Goal: Complete application form

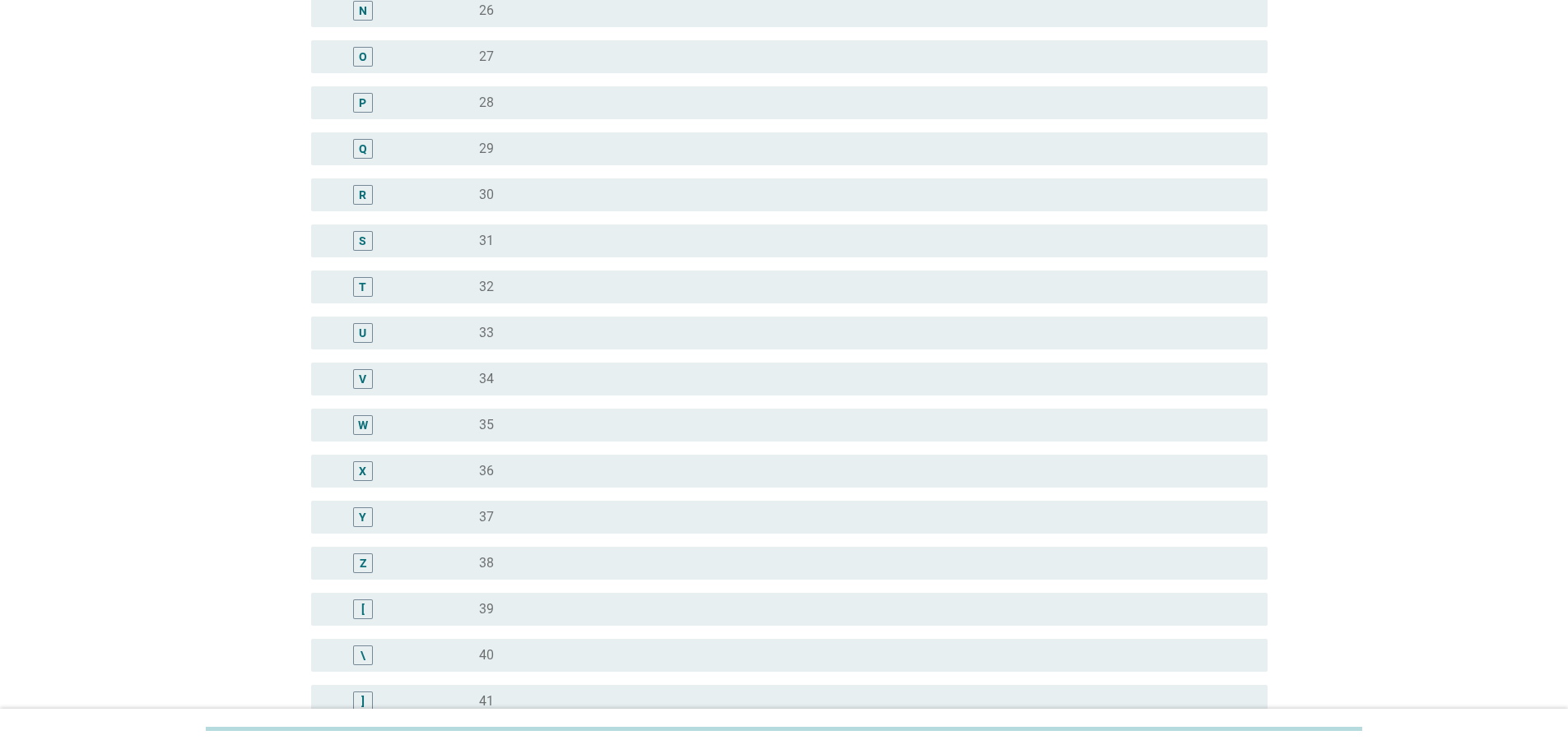
scroll to position [822, 0]
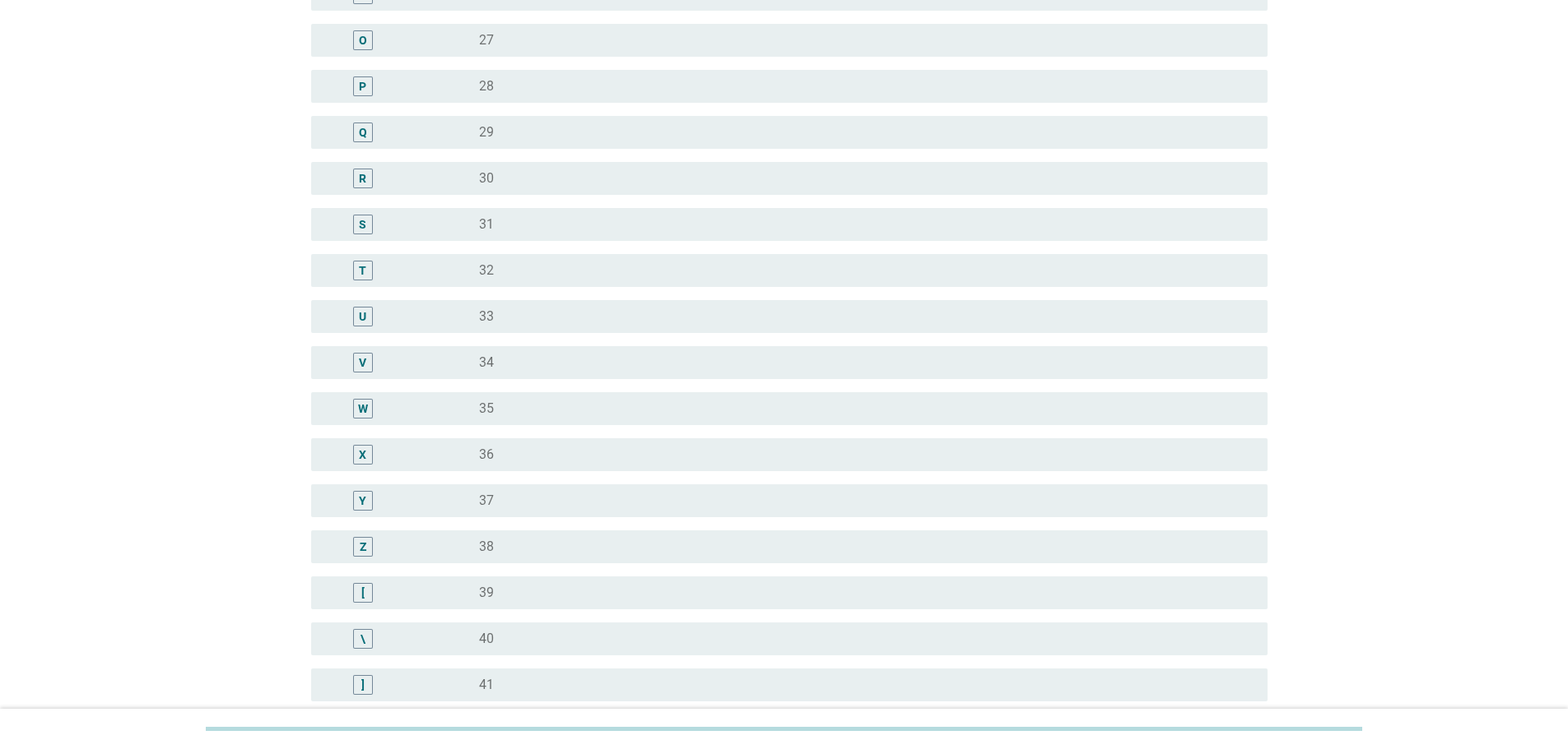
click at [455, 501] on div "Y" at bounding box center [401, 501] width 155 height 20
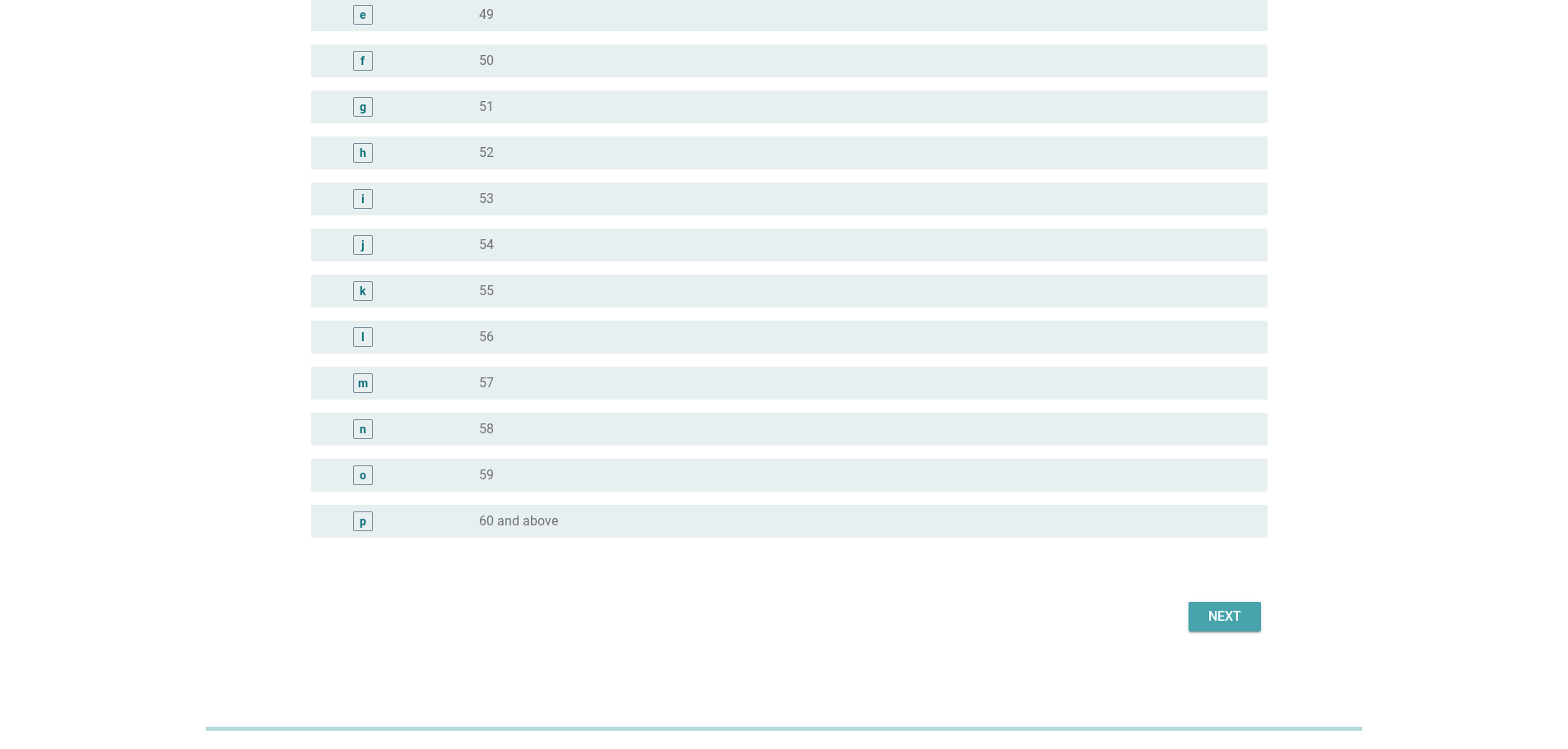
click at [1254, 605] on button "Next" at bounding box center [1223, 617] width 72 height 30
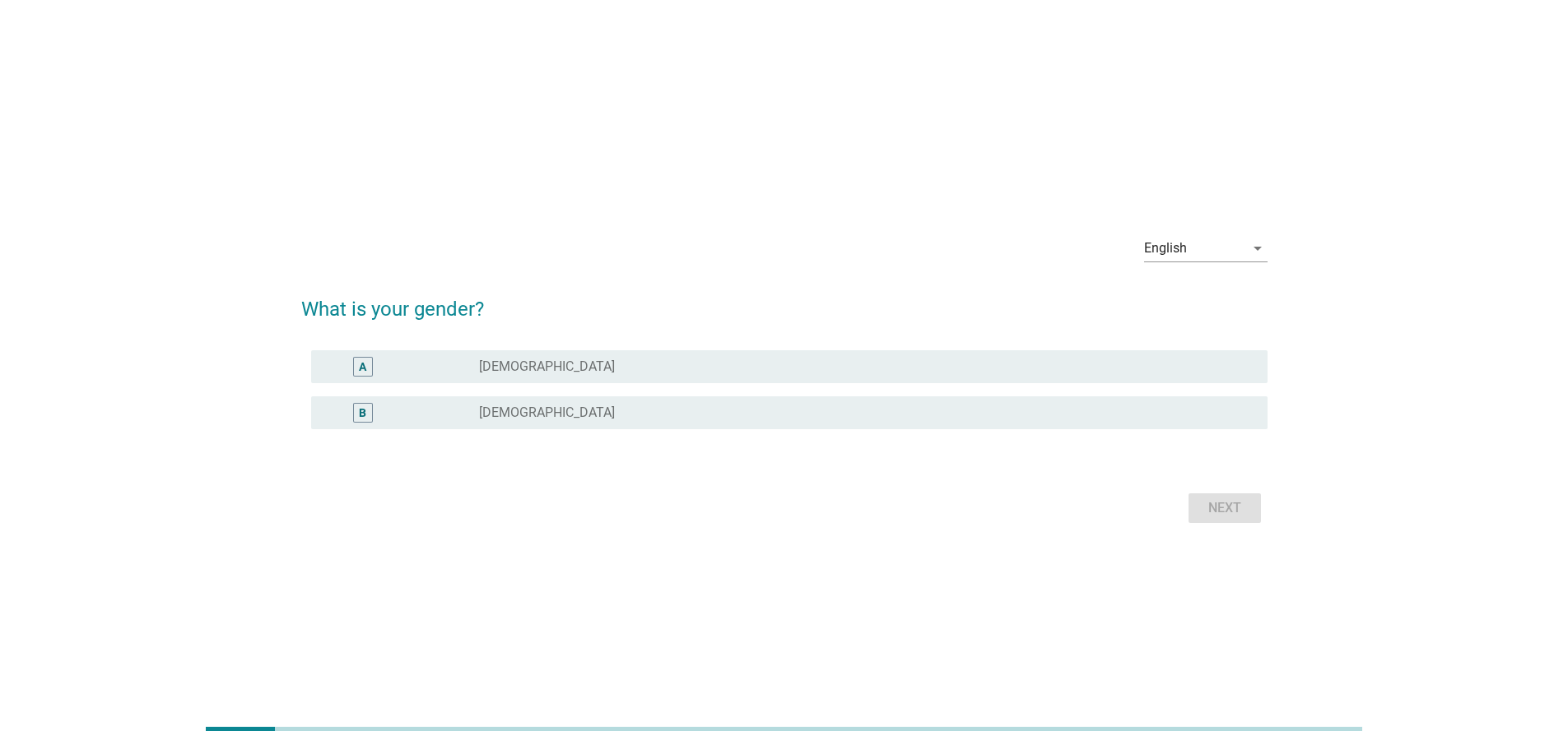
click at [595, 363] on div "radio_button_unchecked [DEMOGRAPHIC_DATA]" at bounding box center [860, 366] width 762 height 17
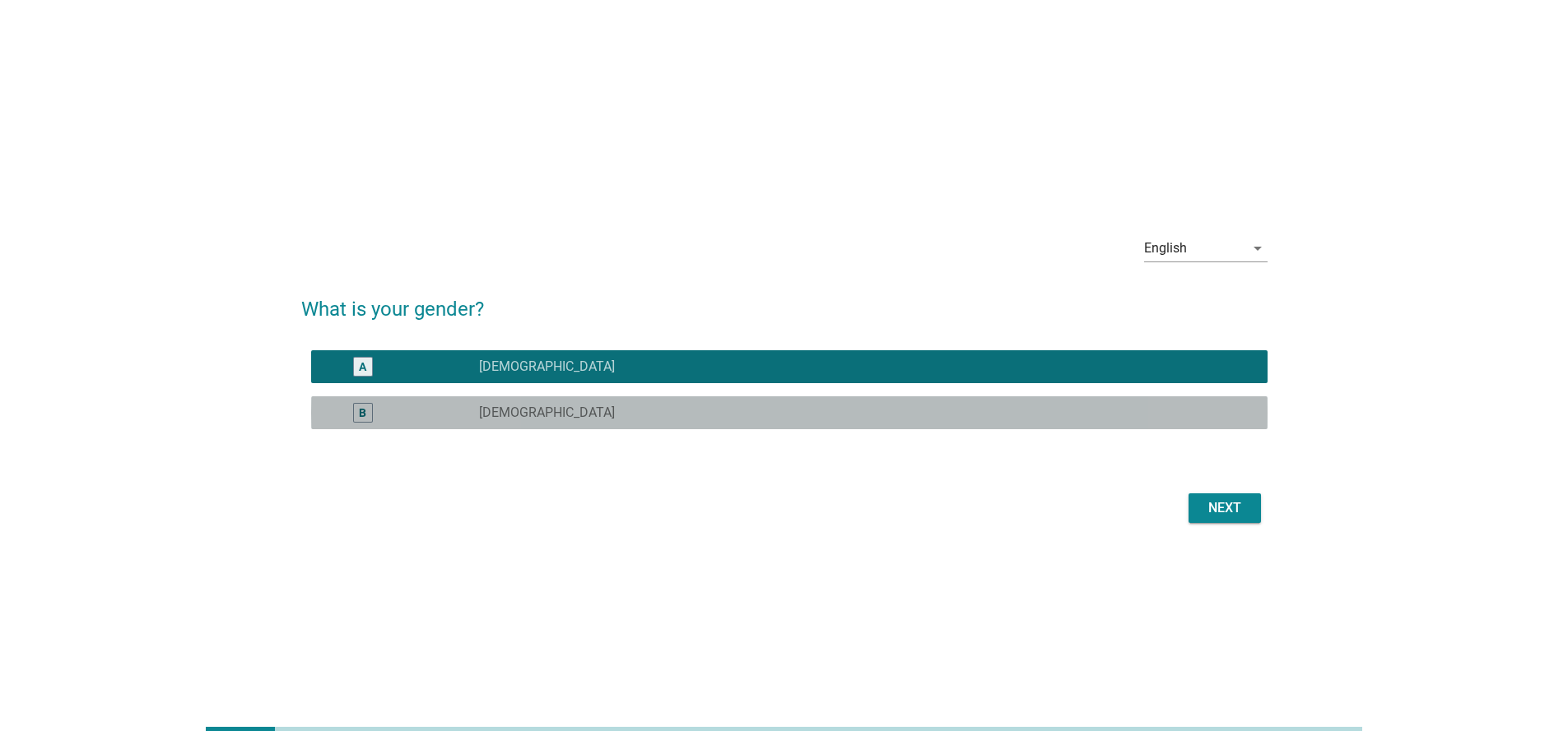
click at [582, 416] on div "radio_button_unchecked [DEMOGRAPHIC_DATA]" at bounding box center [860, 412] width 762 height 17
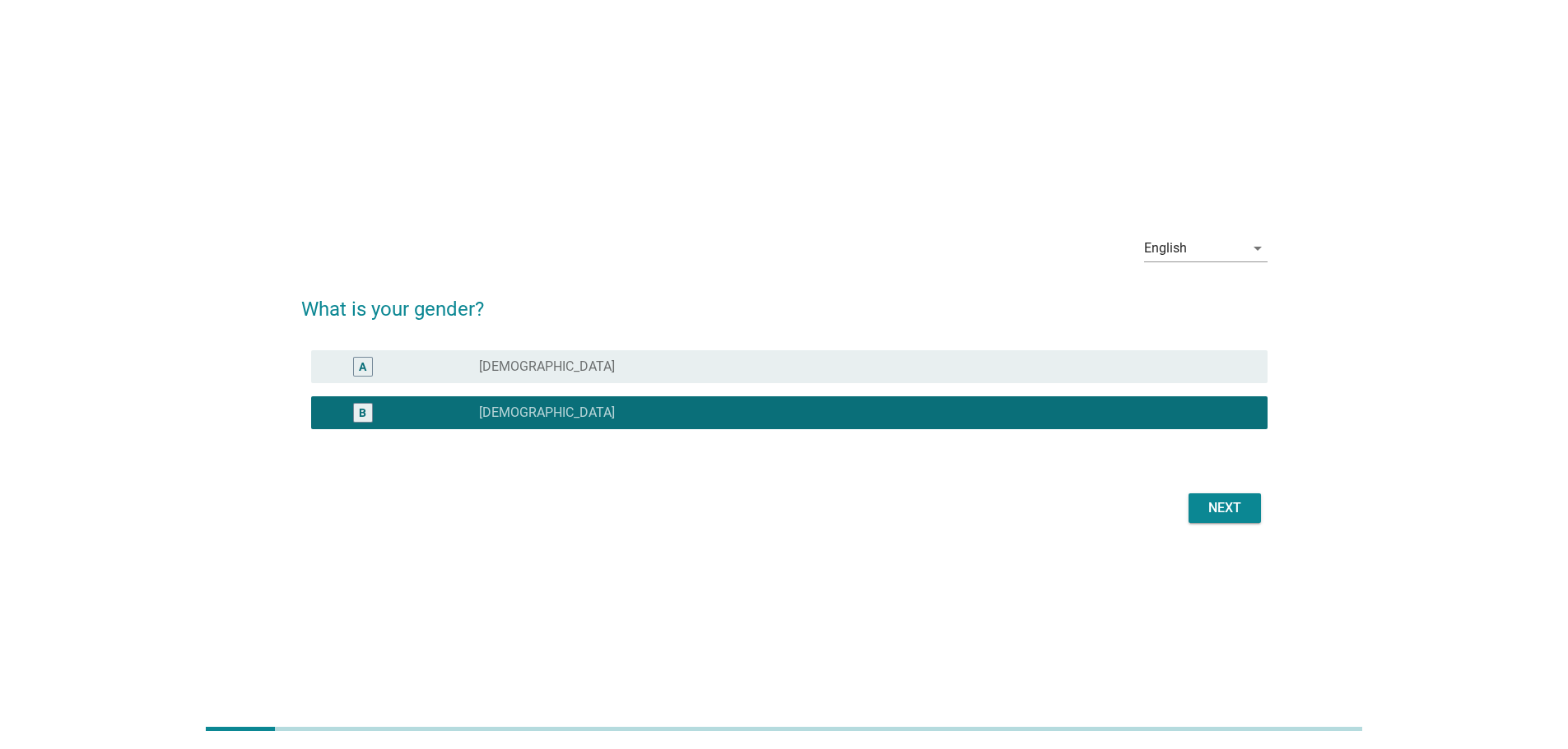
click at [1225, 511] on div "Next" at bounding box center [1224, 508] width 46 height 20
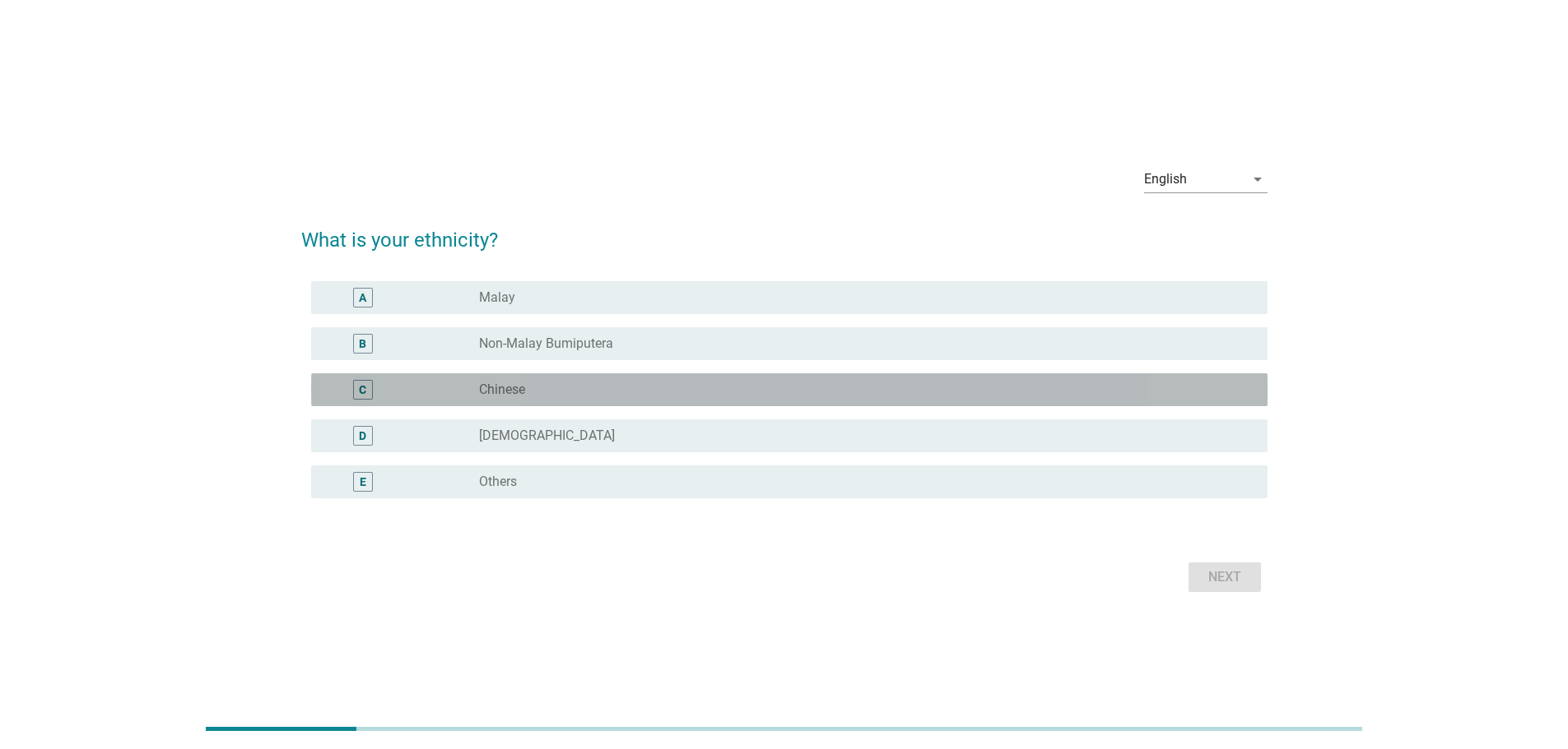
click at [645, 382] on div "radio_button_unchecked Chinese" at bounding box center [860, 390] width 762 height 17
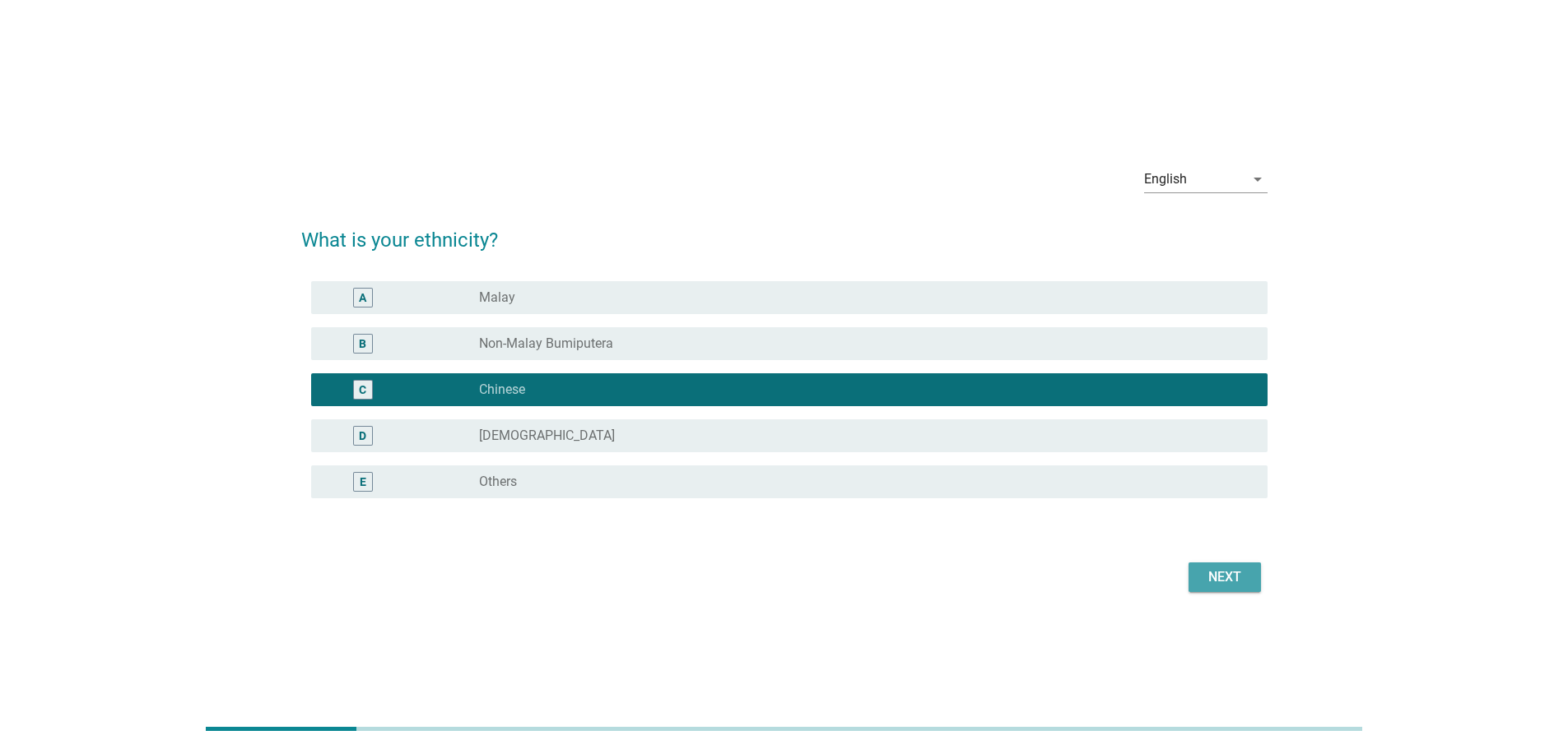
click at [1244, 584] on div "Next" at bounding box center [1224, 577] width 46 height 20
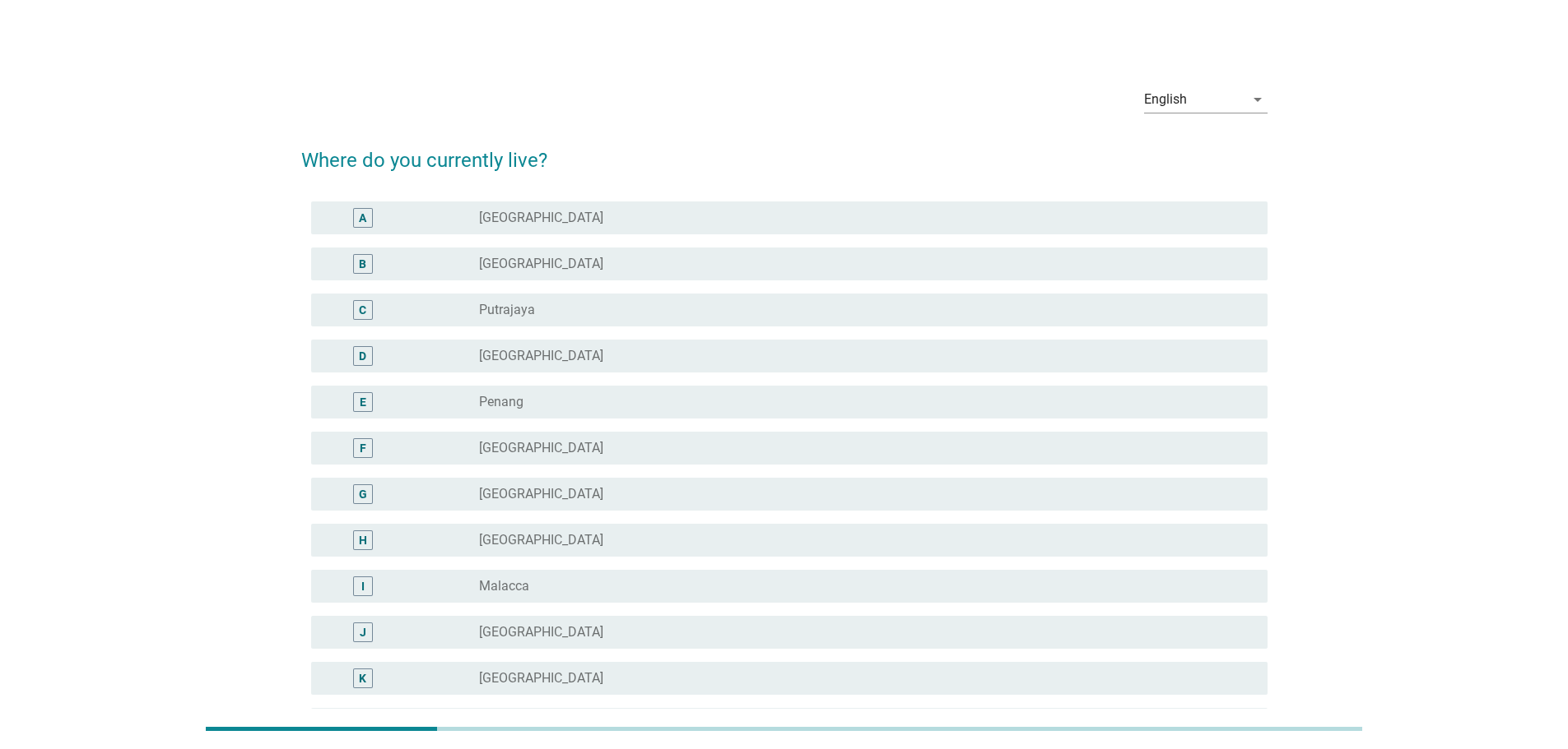
click at [588, 210] on div "radio_button_unchecked [GEOGRAPHIC_DATA]" at bounding box center [860, 218] width 762 height 17
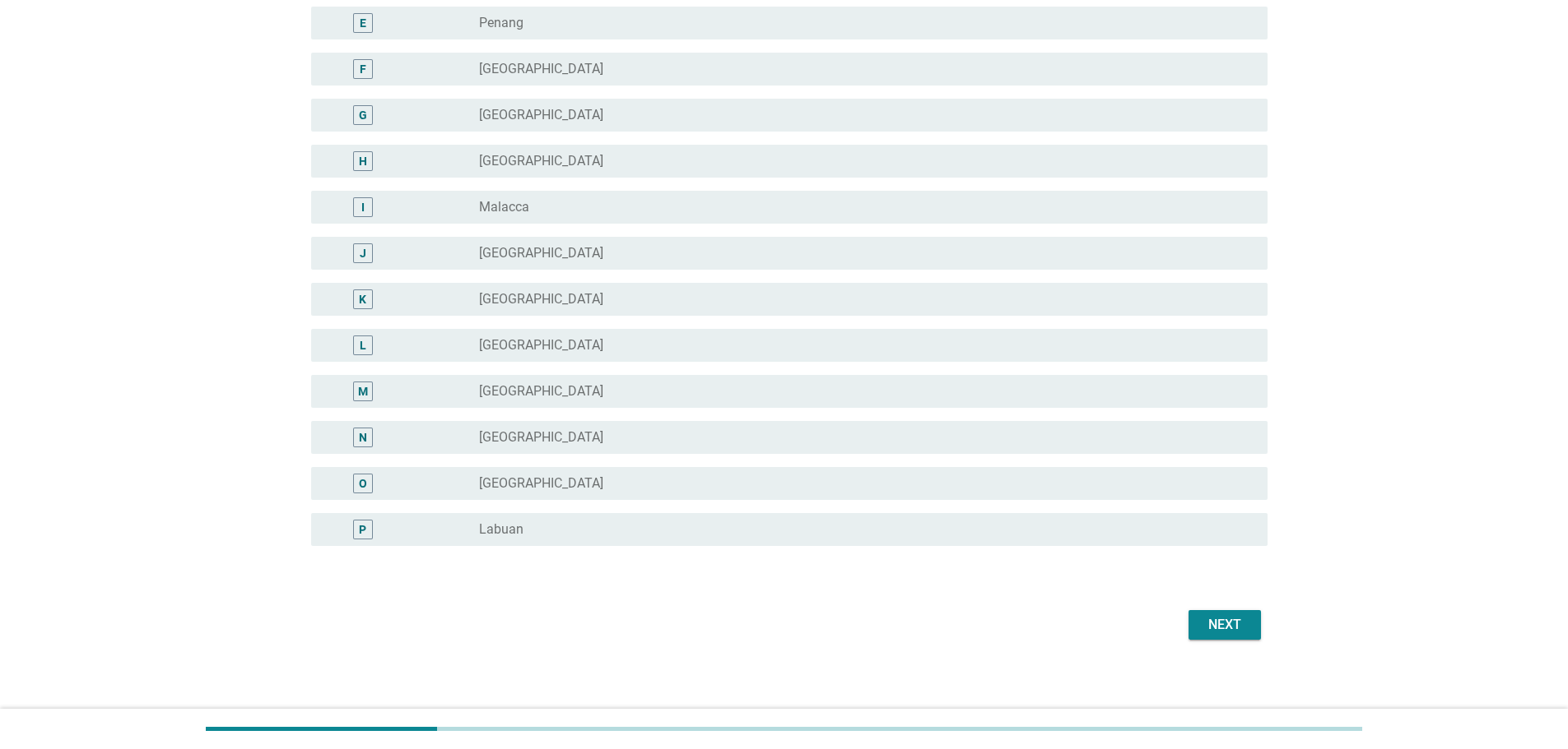
scroll to position [388, 0]
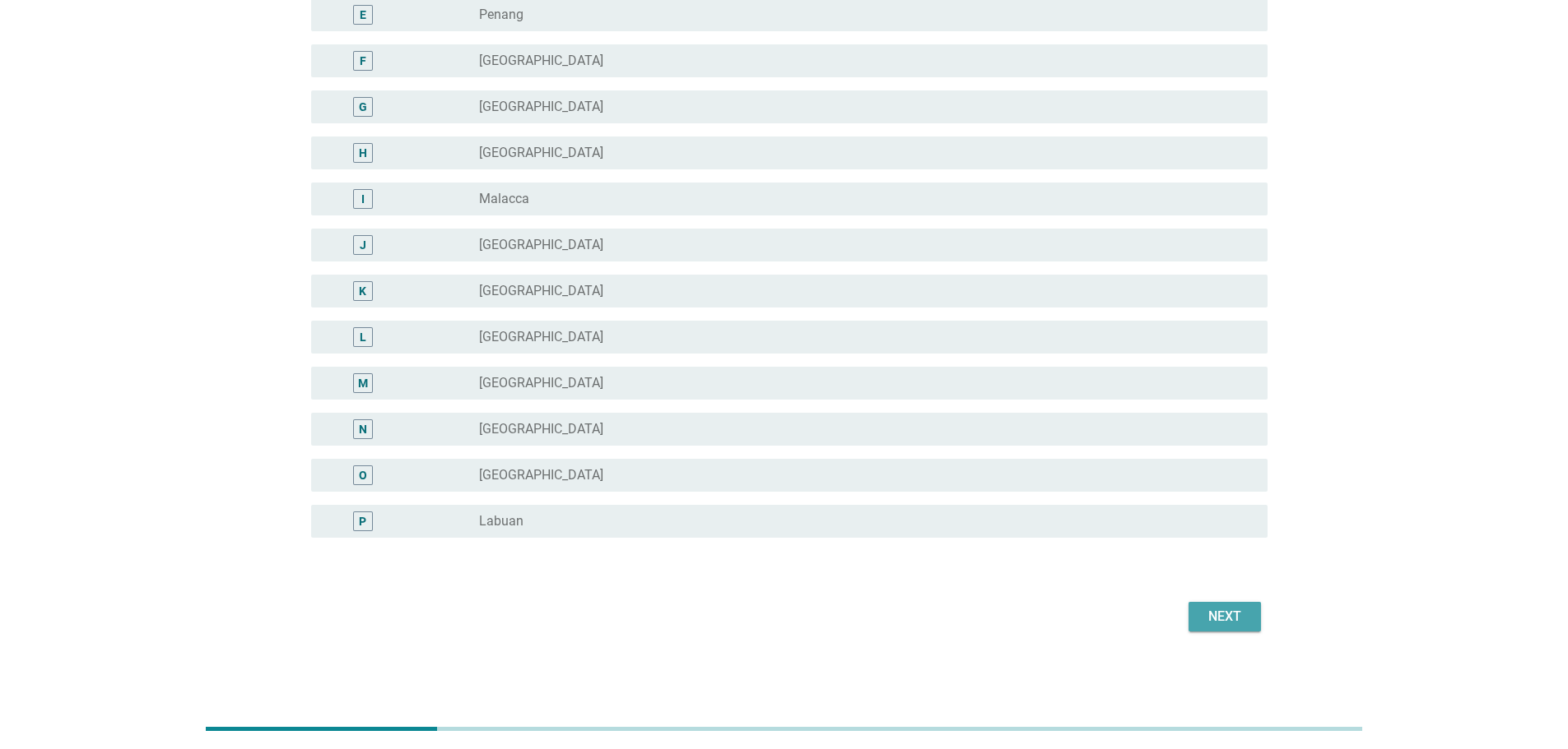
click at [1249, 614] on button "Next" at bounding box center [1223, 617] width 72 height 30
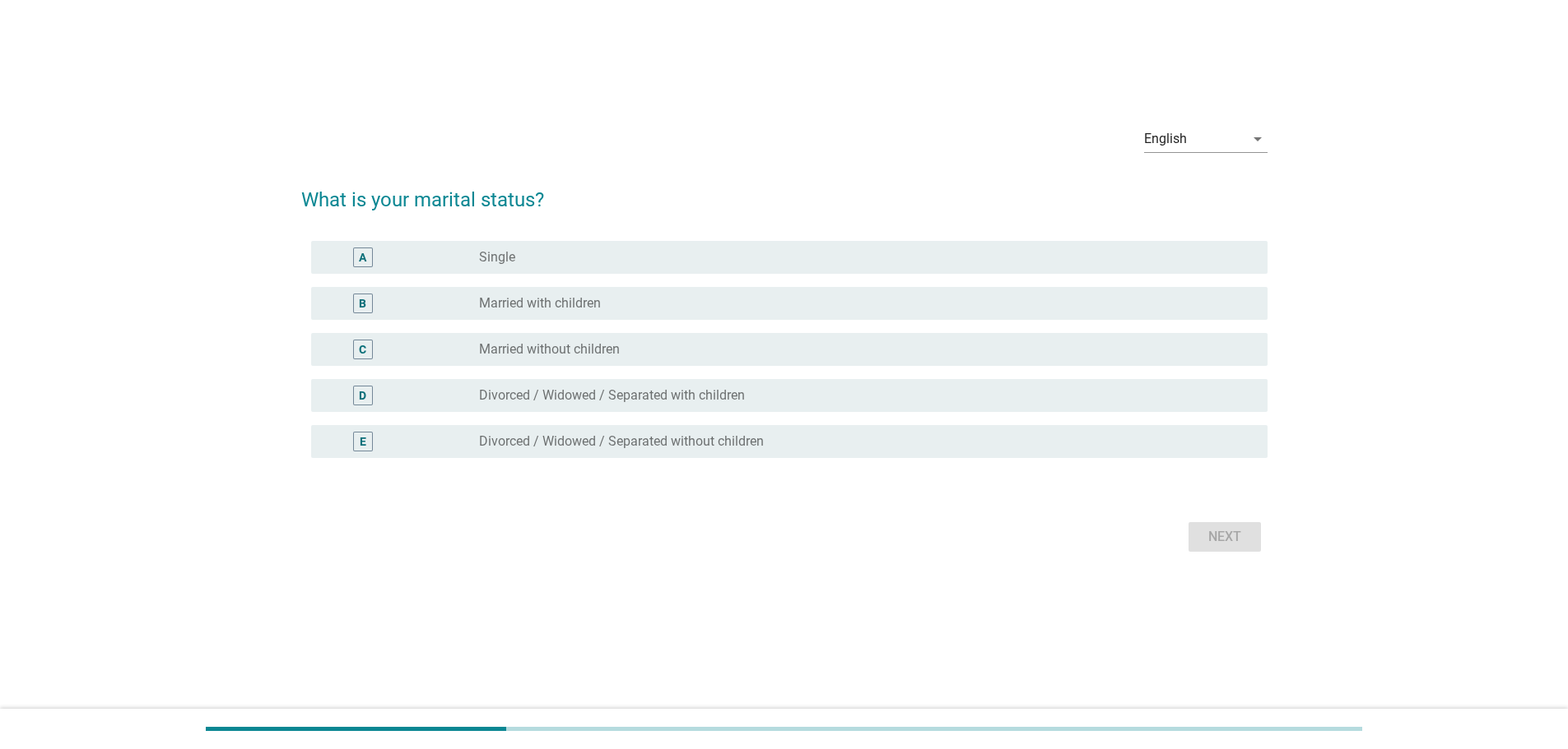
scroll to position [0, 0]
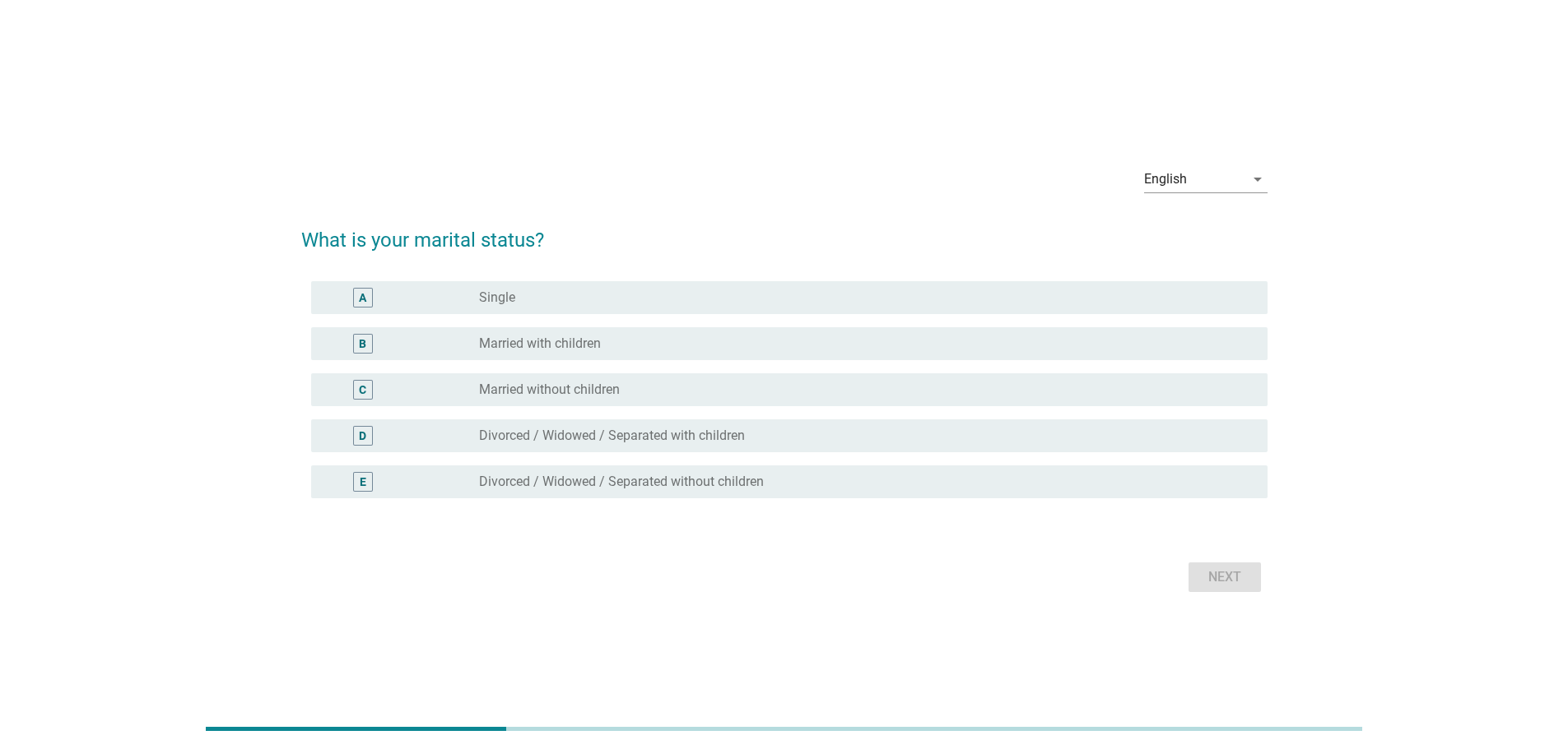
click at [617, 341] on div "radio_button_unchecked Married with children" at bounding box center [860, 343] width 762 height 17
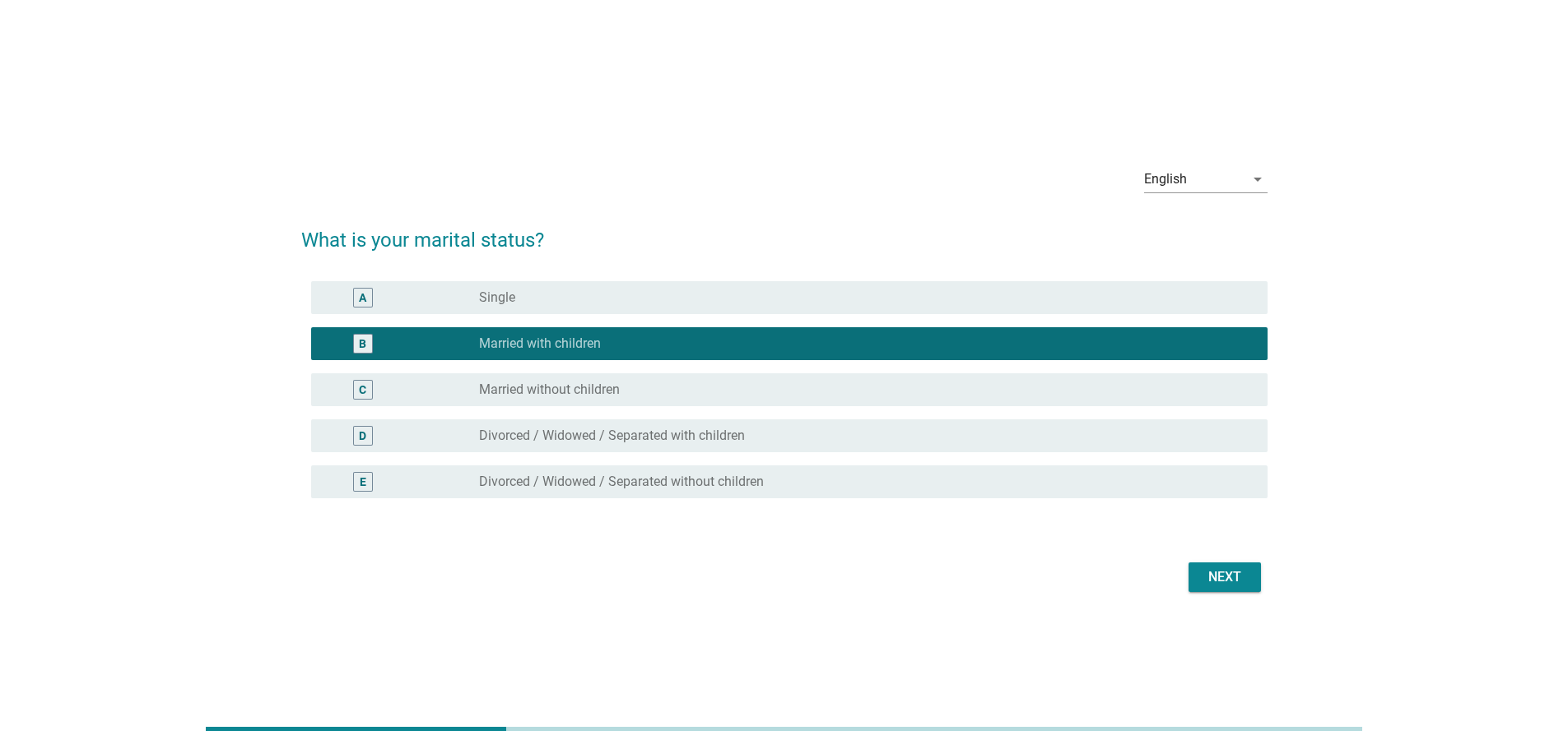
click at [1218, 575] on div "Next" at bounding box center [1224, 577] width 46 height 20
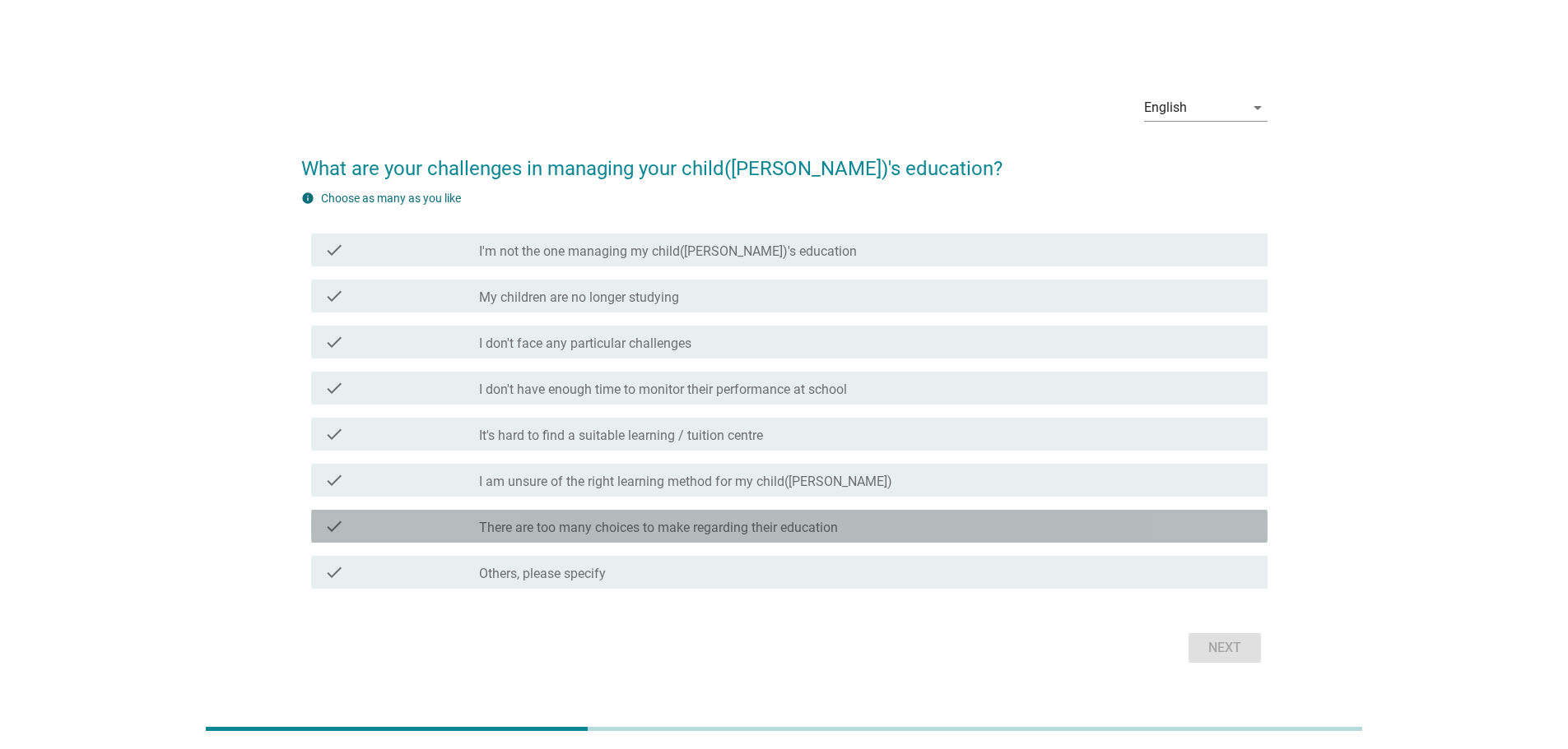
click at [691, 536] on div "check check_box_outline_blank There are too many choices to make regarding thei…" at bounding box center [789, 526] width 956 height 33
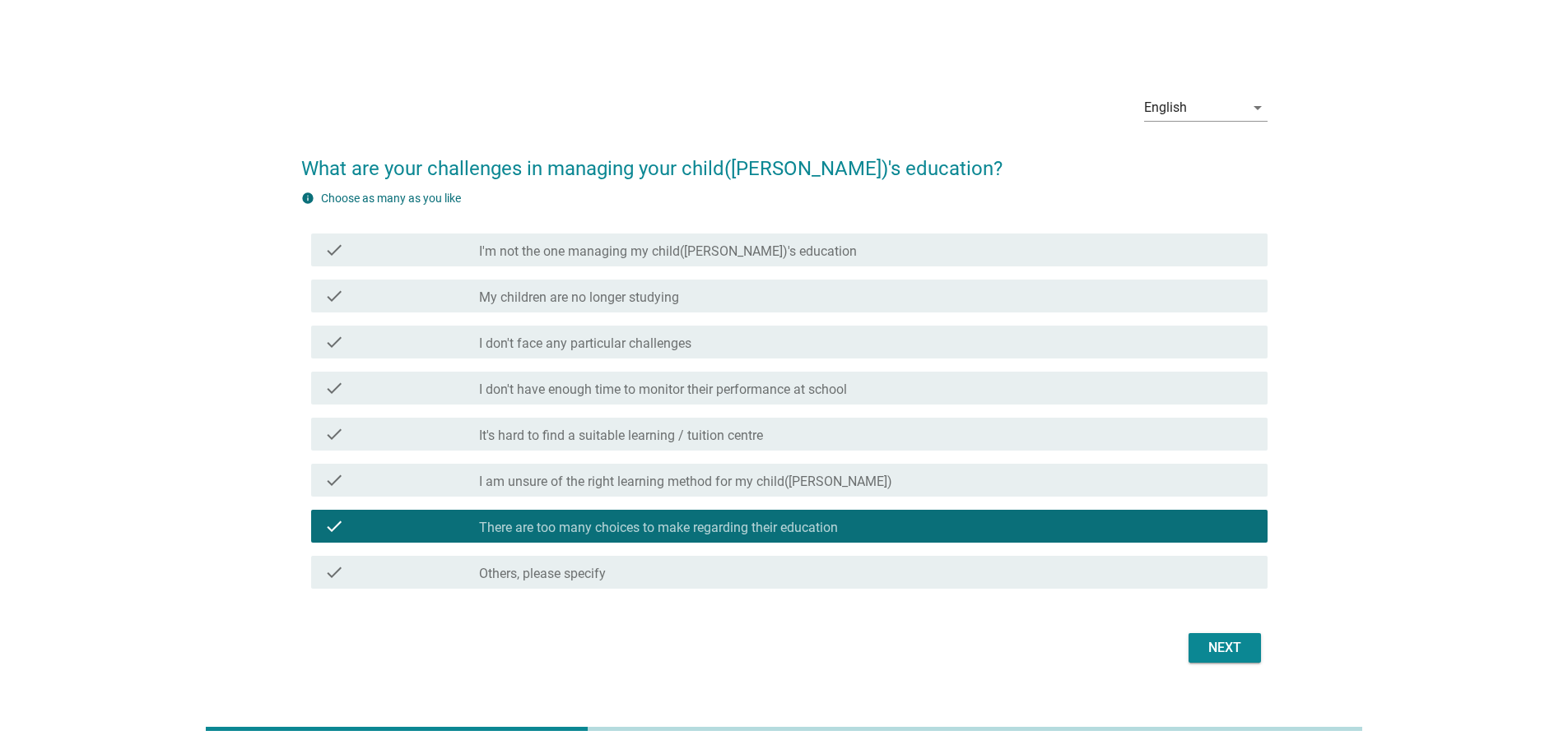
click at [1224, 657] on div "Next" at bounding box center [1224, 648] width 46 height 20
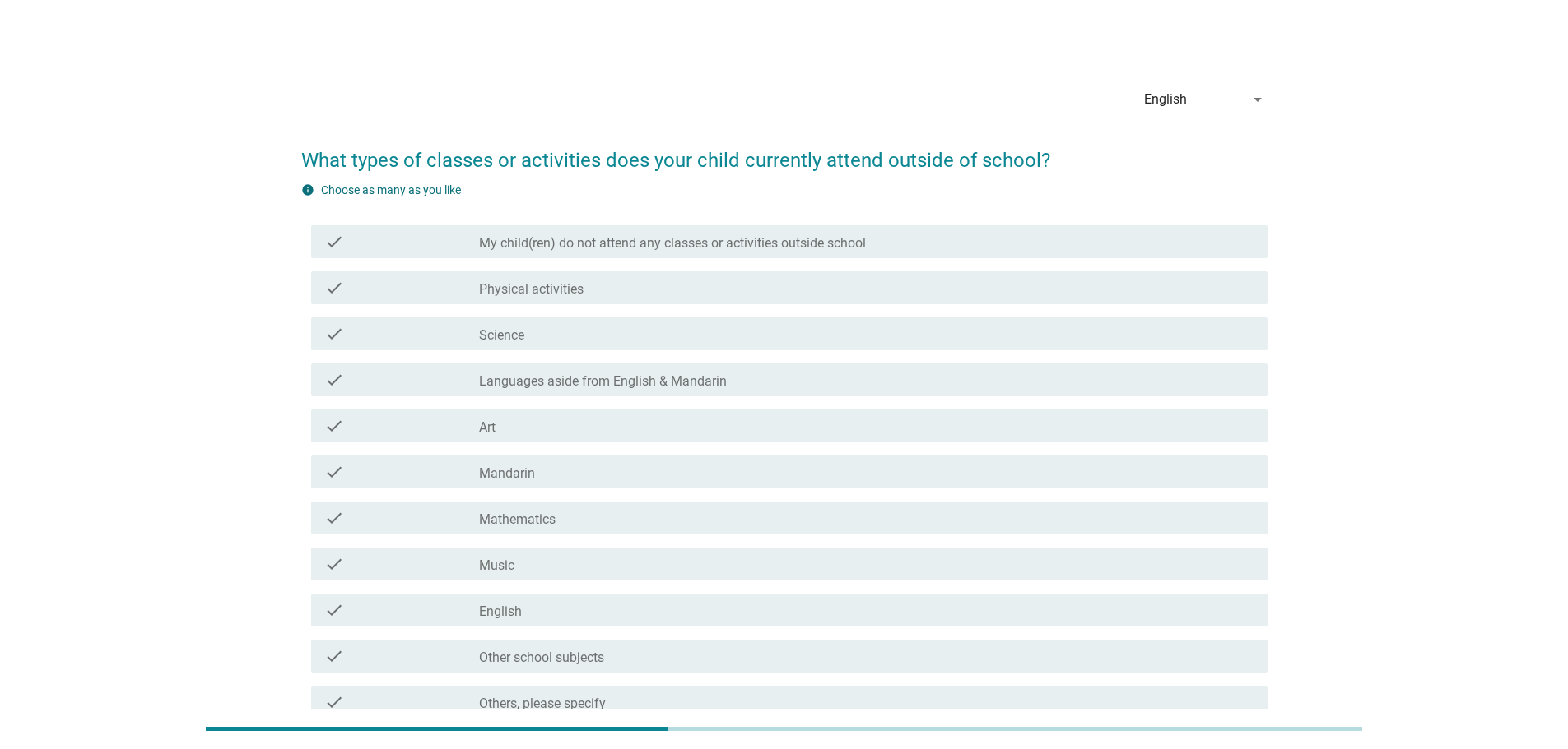
scroll to position [82, 0]
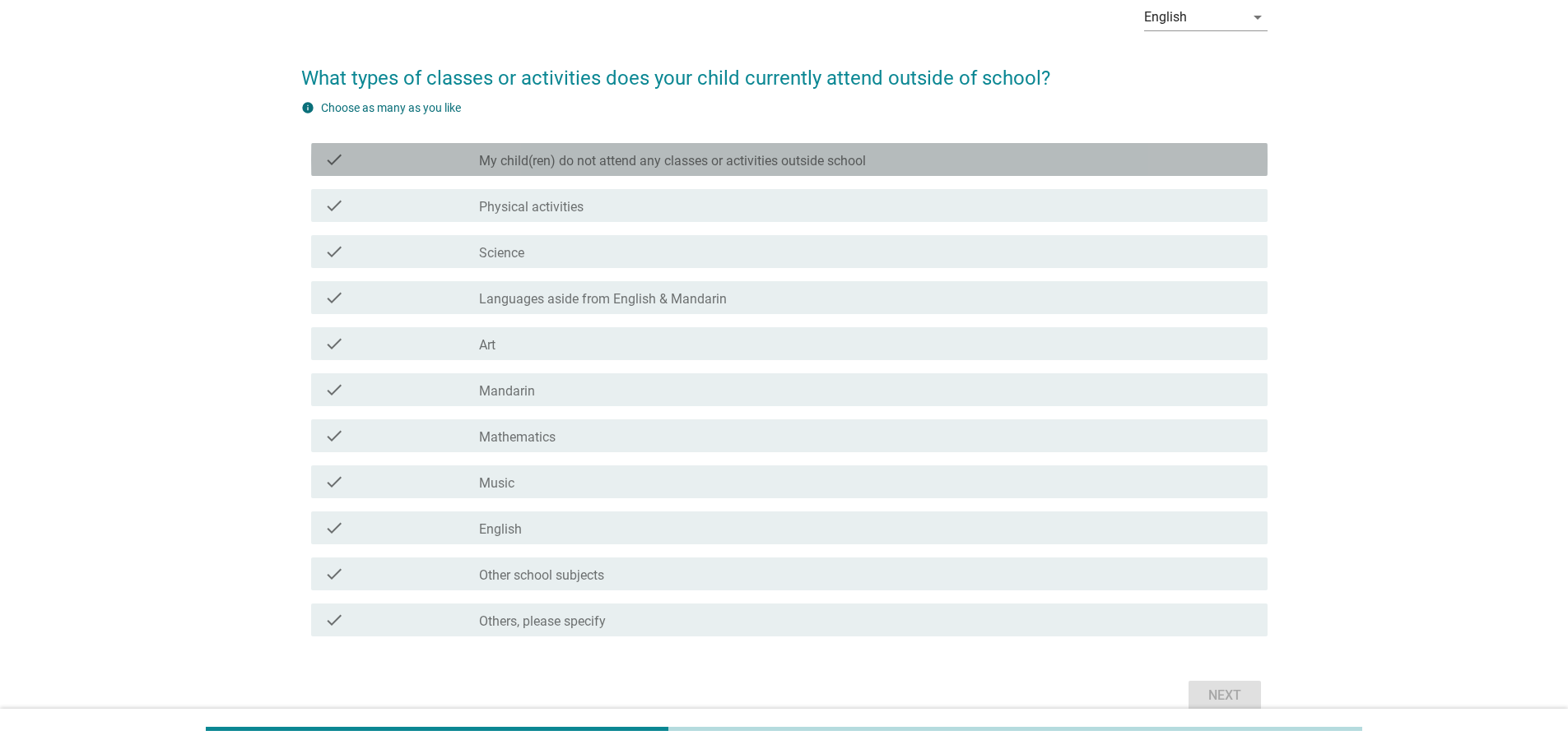
click at [583, 167] on label "My child(ren) do not attend any classes or activities outside school" at bounding box center [672, 161] width 387 height 17
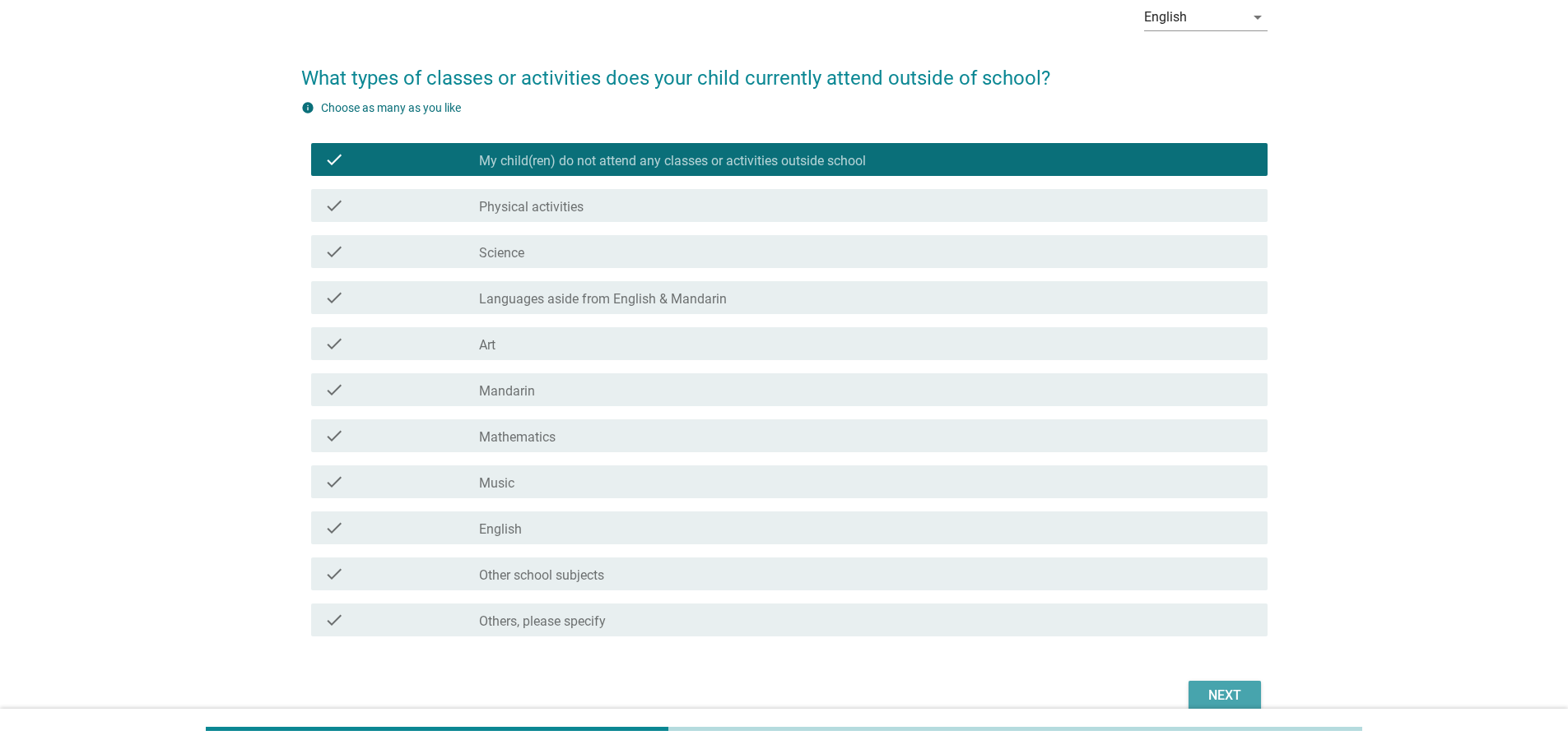
click at [1213, 706] on button "Next" at bounding box center [1223, 696] width 72 height 30
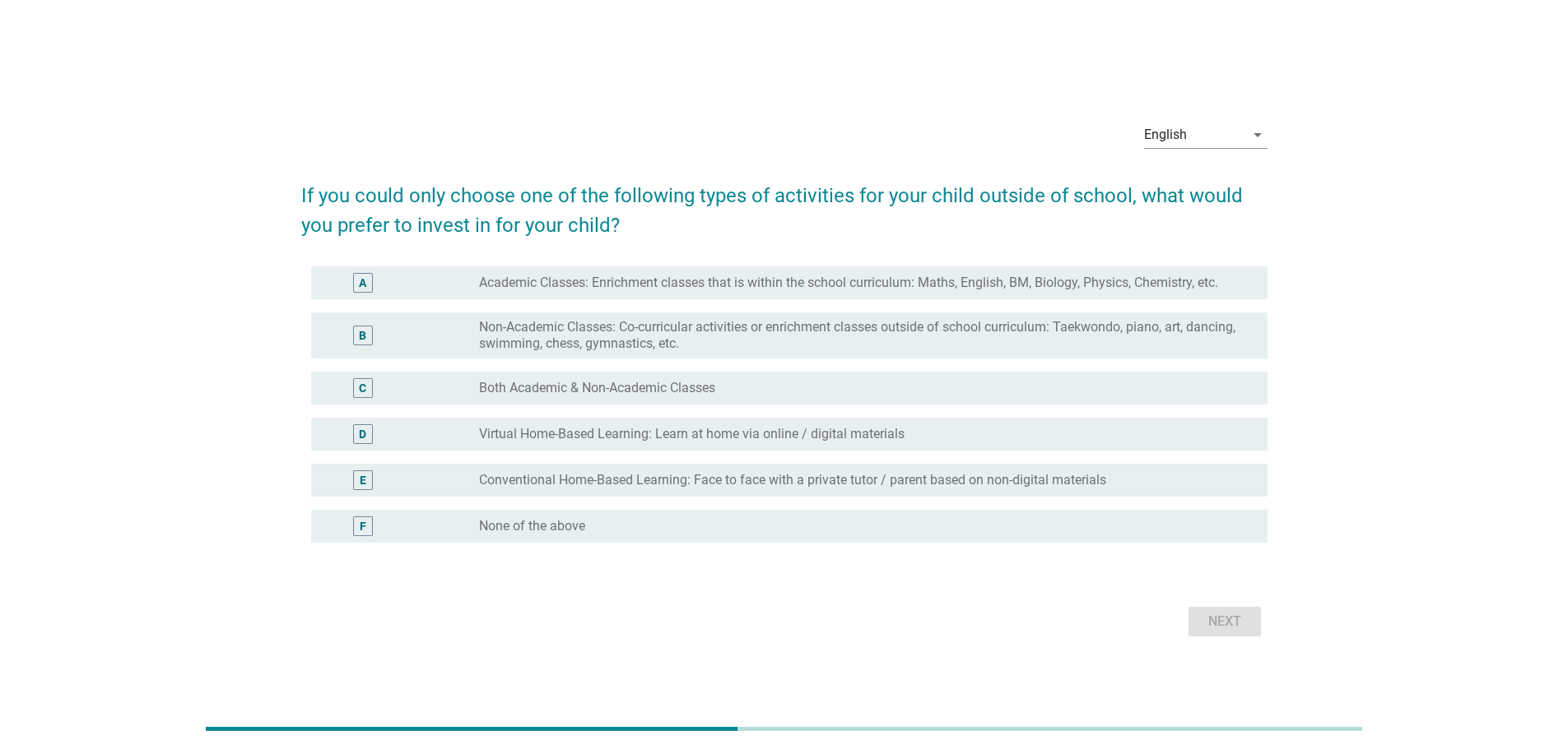
click at [566, 339] on label "Non-Academic Classes: Co-curricular activities or enrichment classes outside of…" at bounding box center [860, 335] width 762 height 33
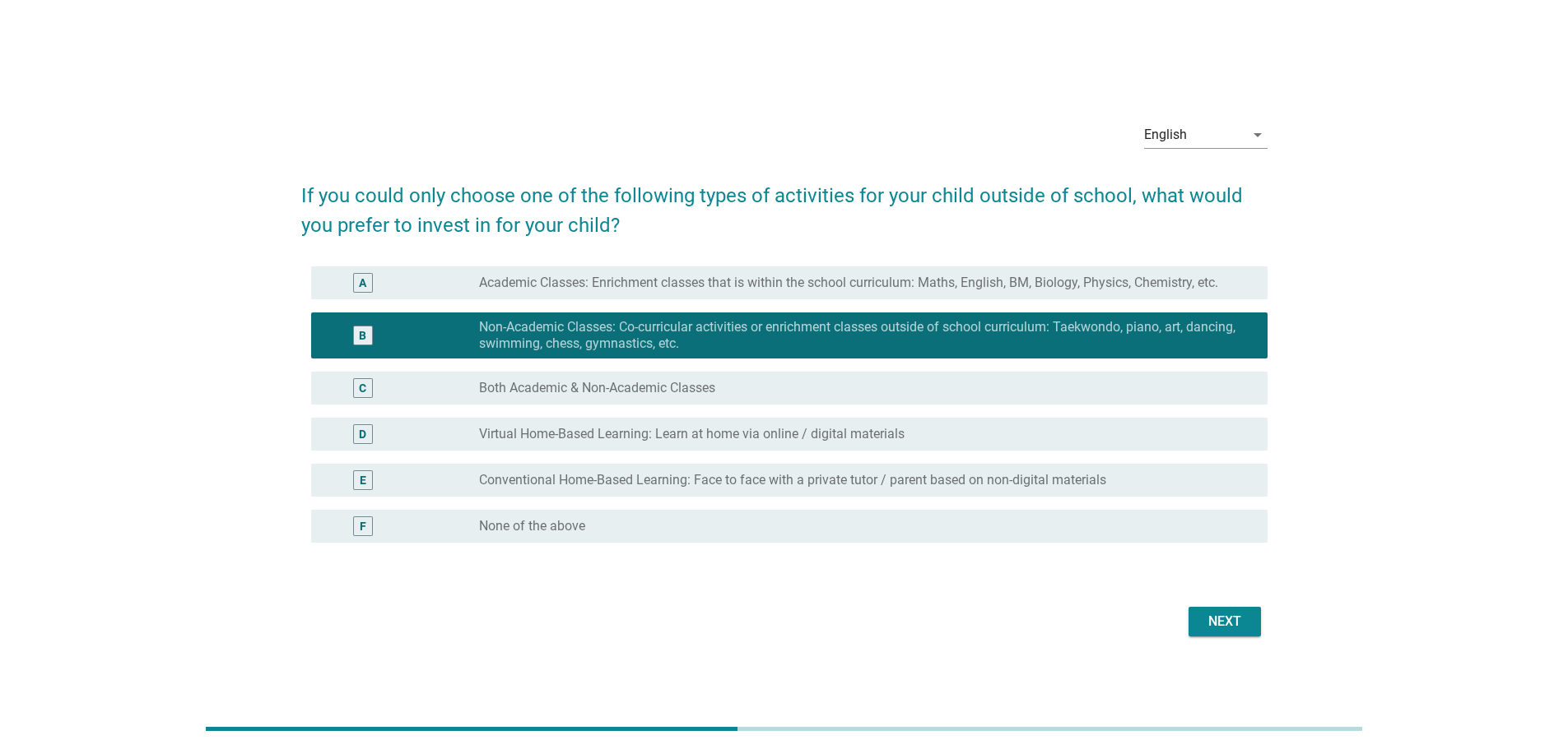
click at [658, 384] on label "Both Academic & Non-Academic Classes" at bounding box center [596, 388] width 236 height 17
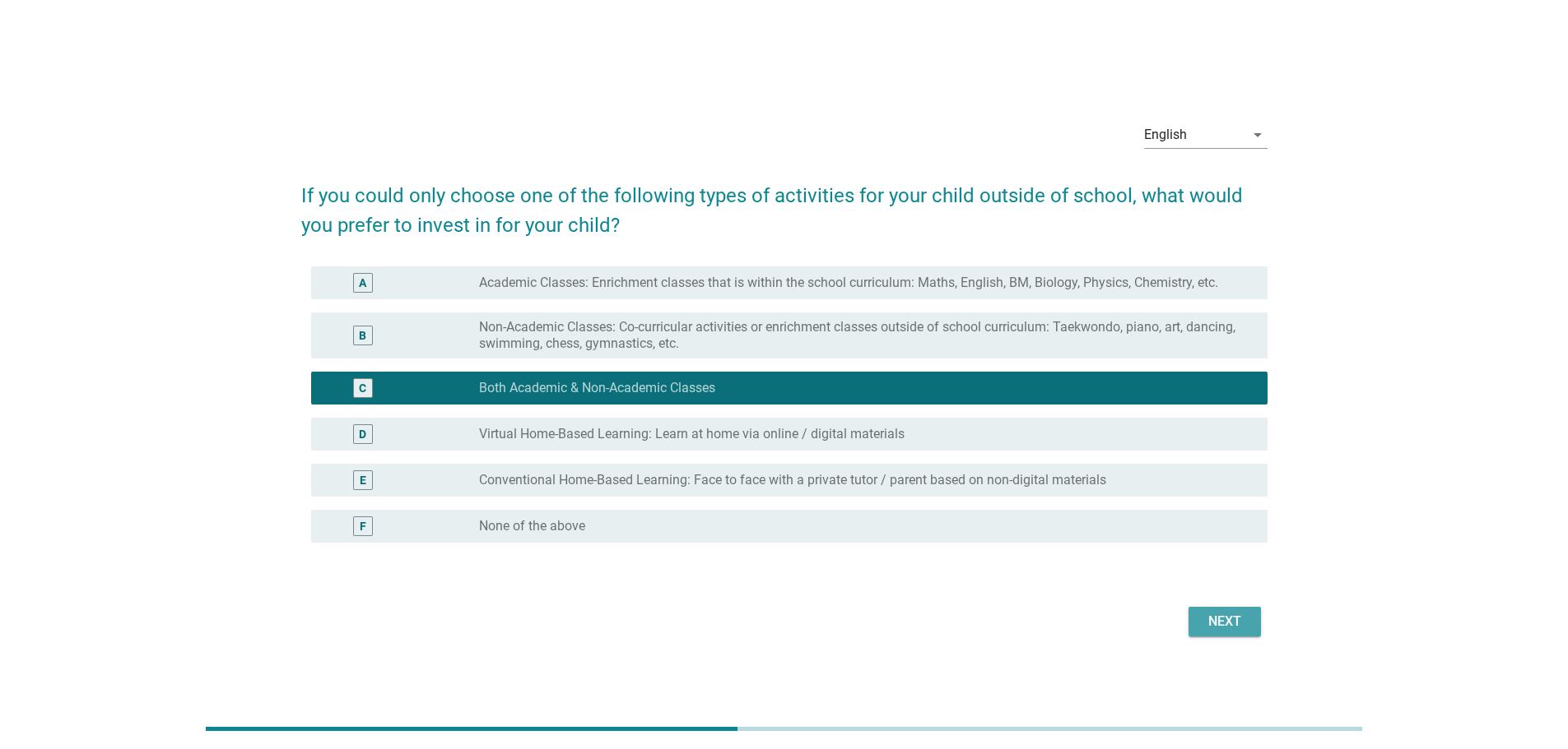
click at [1234, 624] on div "Next" at bounding box center [1224, 622] width 46 height 20
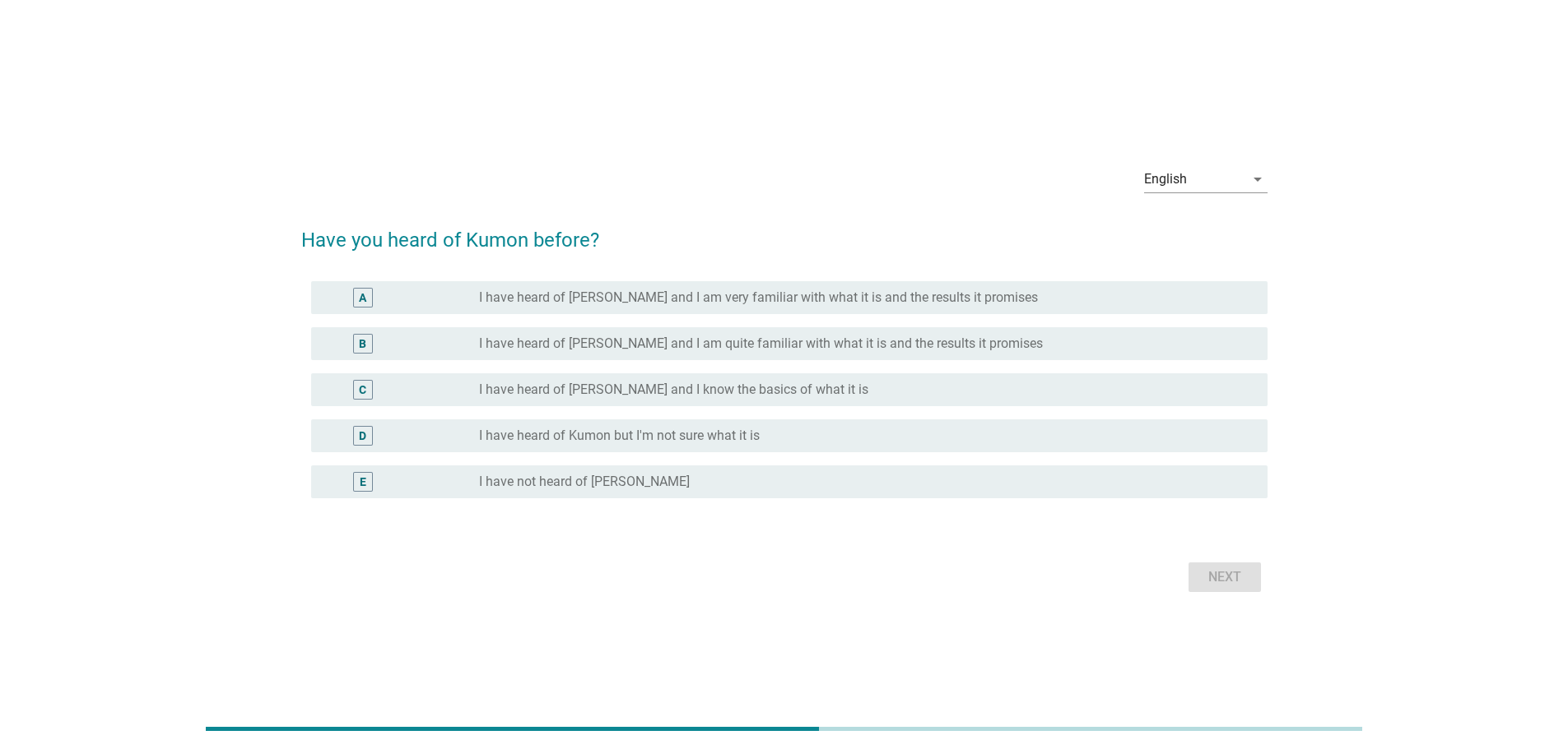
click at [605, 486] on label "I have not heard of [PERSON_NAME]" at bounding box center [584, 482] width 210 height 17
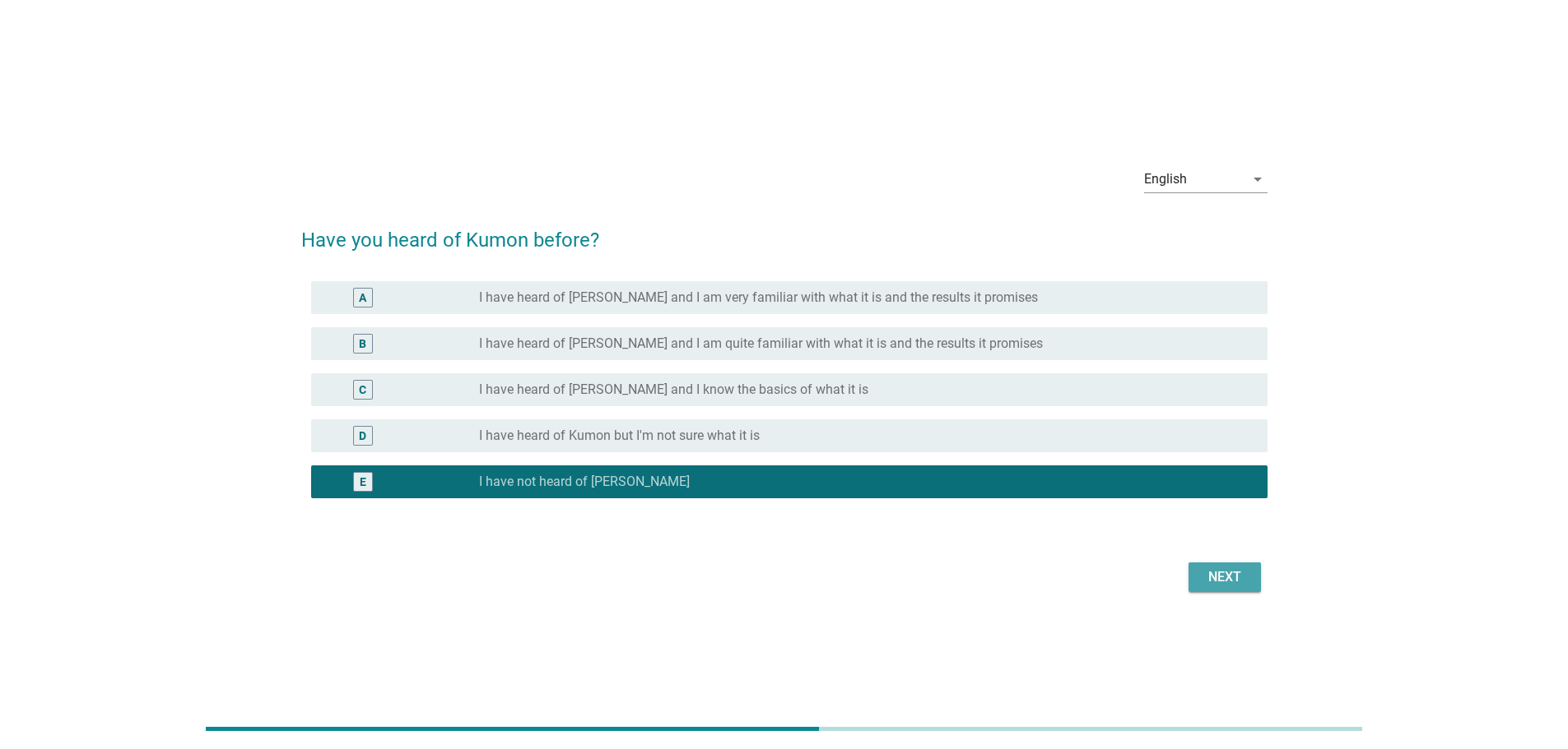
click at [1219, 573] on div "Next" at bounding box center [1224, 577] width 46 height 20
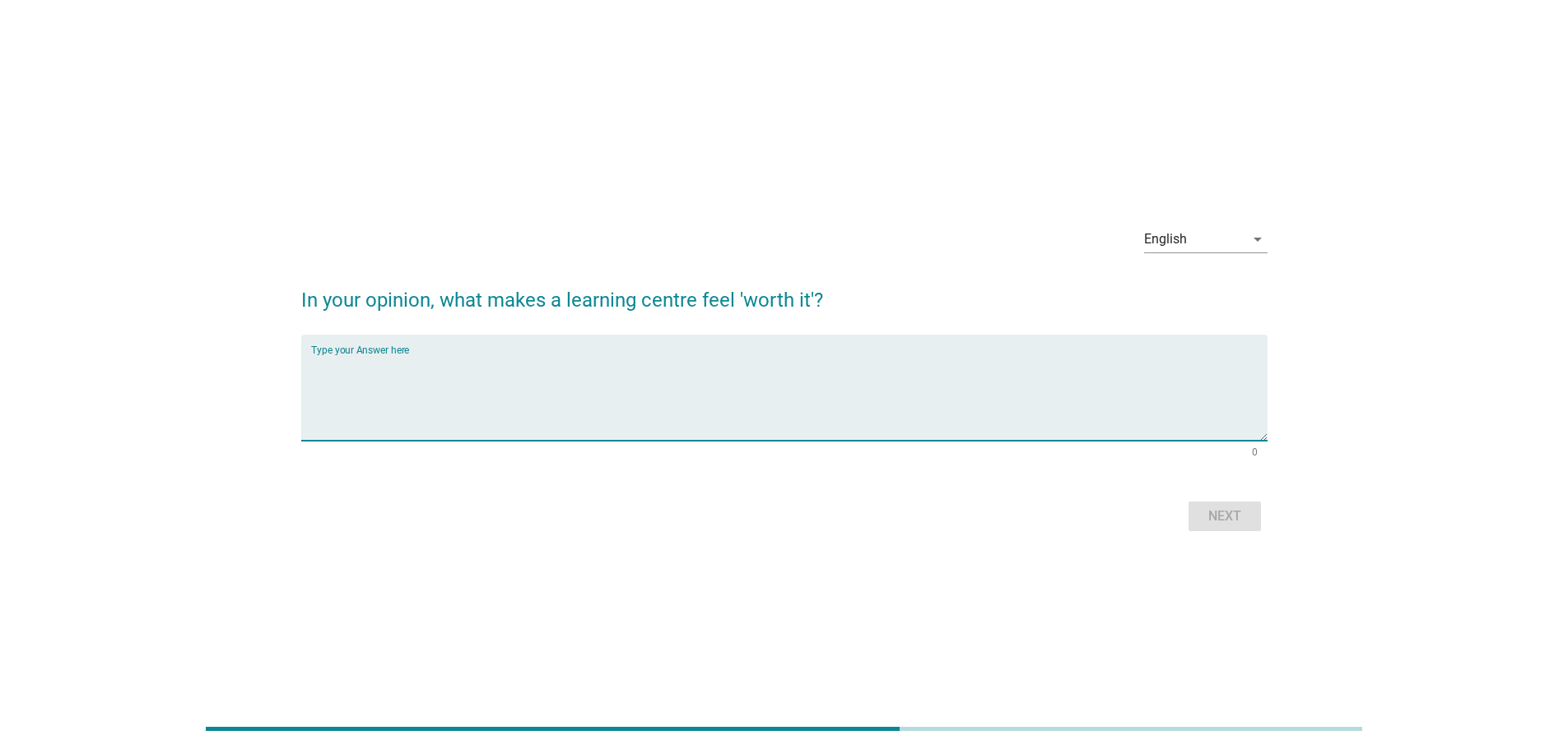
click at [646, 417] on textarea "Type your Answer here" at bounding box center [789, 398] width 956 height 87
click at [673, 368] on textarea "Kid really can improve in confidence and communication and inerpesonal skill" at bounding box center [789, 398] width 956 height 87
click at [680, 370] on textarea "Kid really can improve in confidence and communication and inerpesonal skill" at bounding box center [789, 398] width 956 height 87
drag, startPoint x: 697, startPoint y: 411, endPoint x: 772, endPoint y: 426, distance: 76.5
click at [707, 415] on textarea "Kid really can improve in confidence and communication and interpesonal skill" at bounding box center [789, 398] width 956 height 87
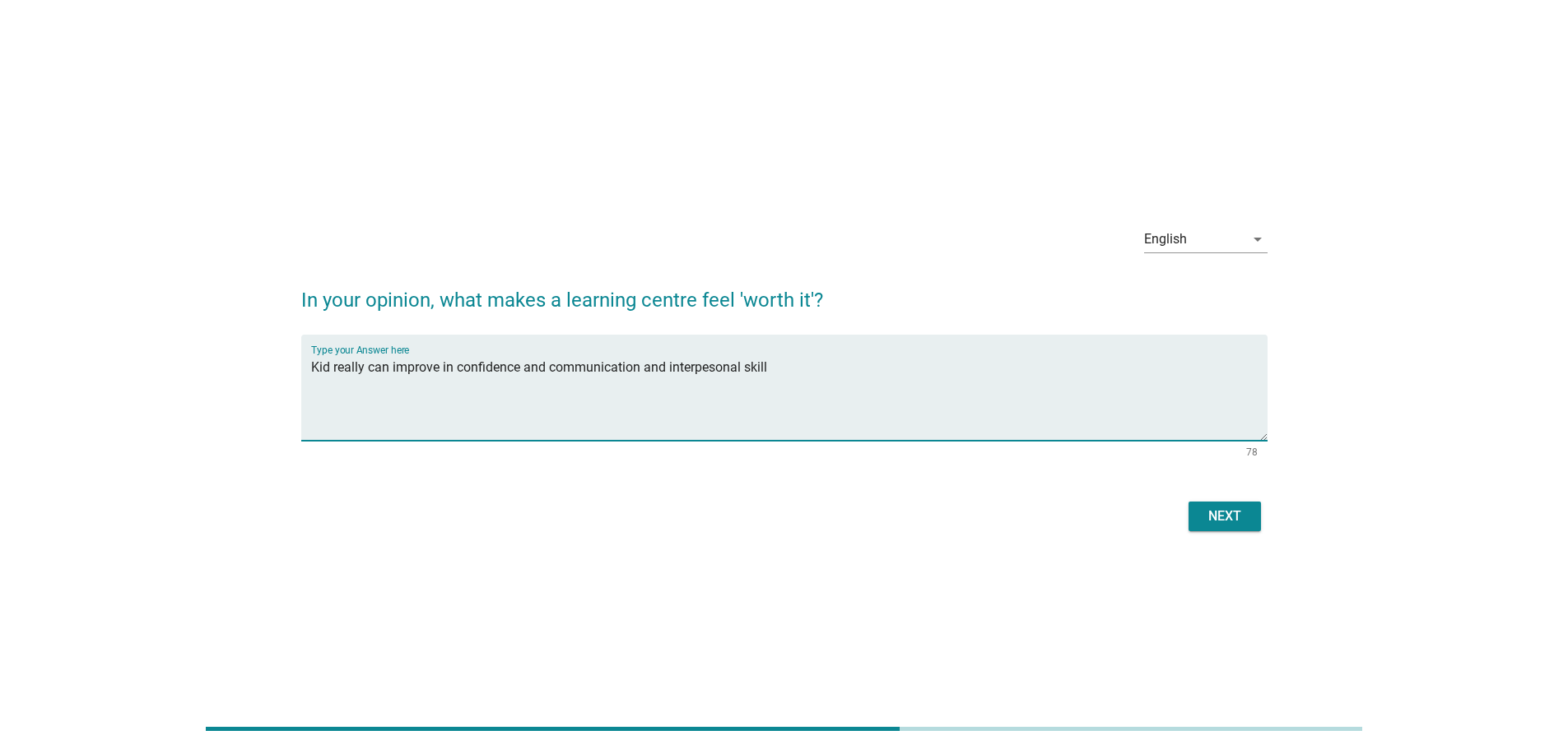
type textarea "Kid really can improve in confidence and communication and interpesonal skill"
click at [1123, 536] on div "Next" at bounding box center [784, 516] width 966 height 39
click at [1233, 515] on div "Next" at bounding box center [1224, 516] width 46 height 20
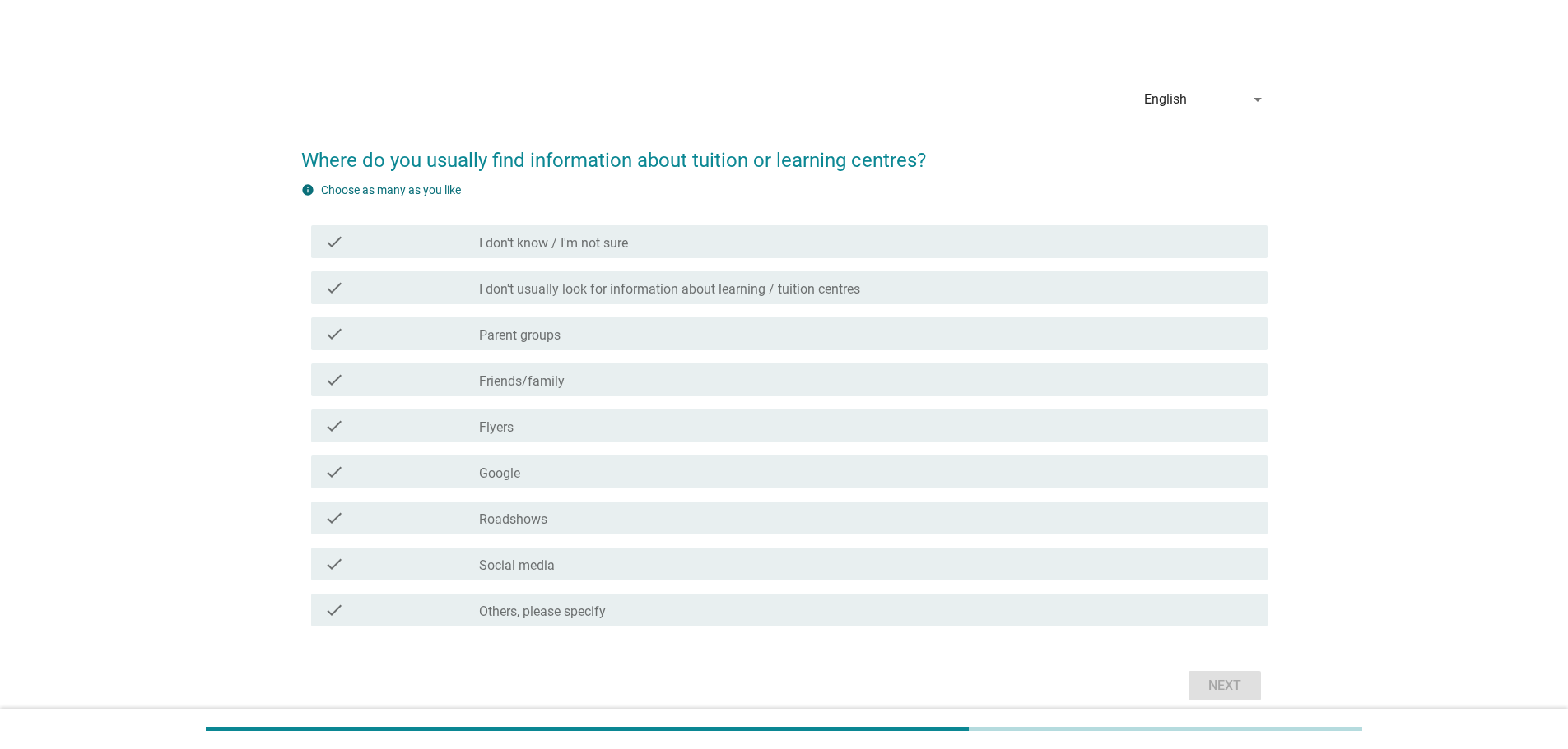
click at [531, 483] on div "check check_box_outline_blank Google" at bounding box center [789, 472] width 956 height 33
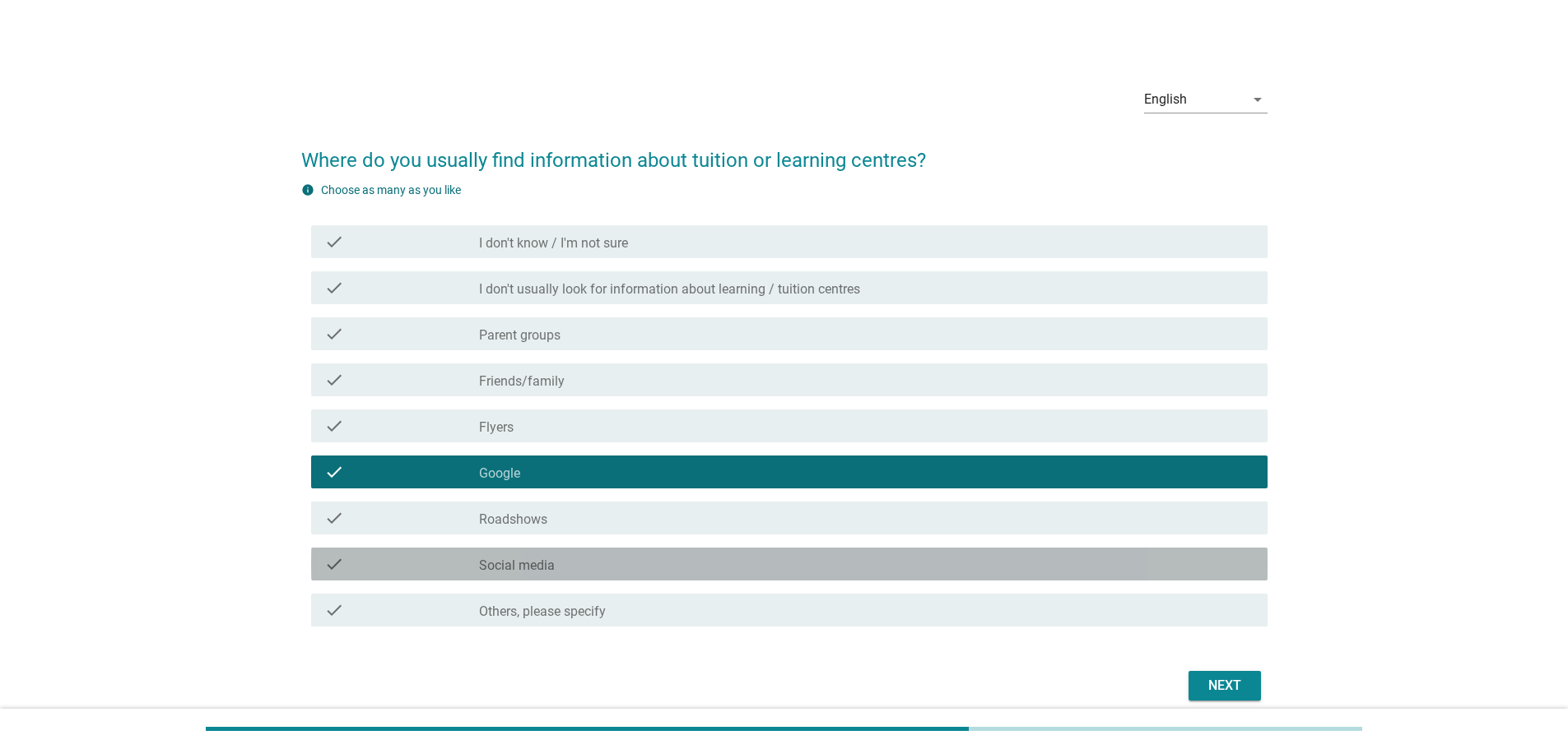
click at [595, 564] on div "check_box_outline_blank Social media" at bounding box center [866, 564] width 775 height 20
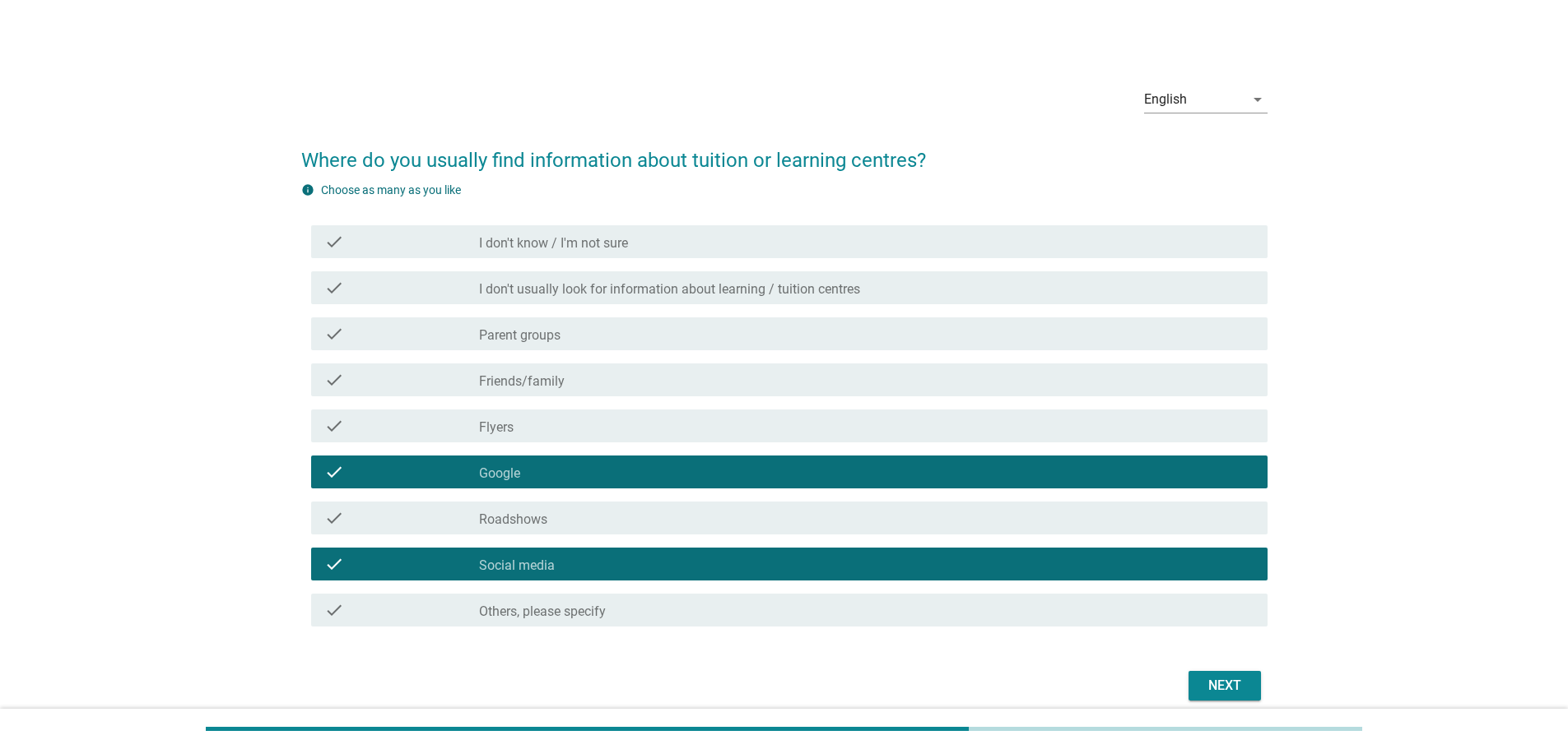
click at [571, 567] on div "check_box_outline_blank Social media" at bounding box center [866, 564] width 775 height 20
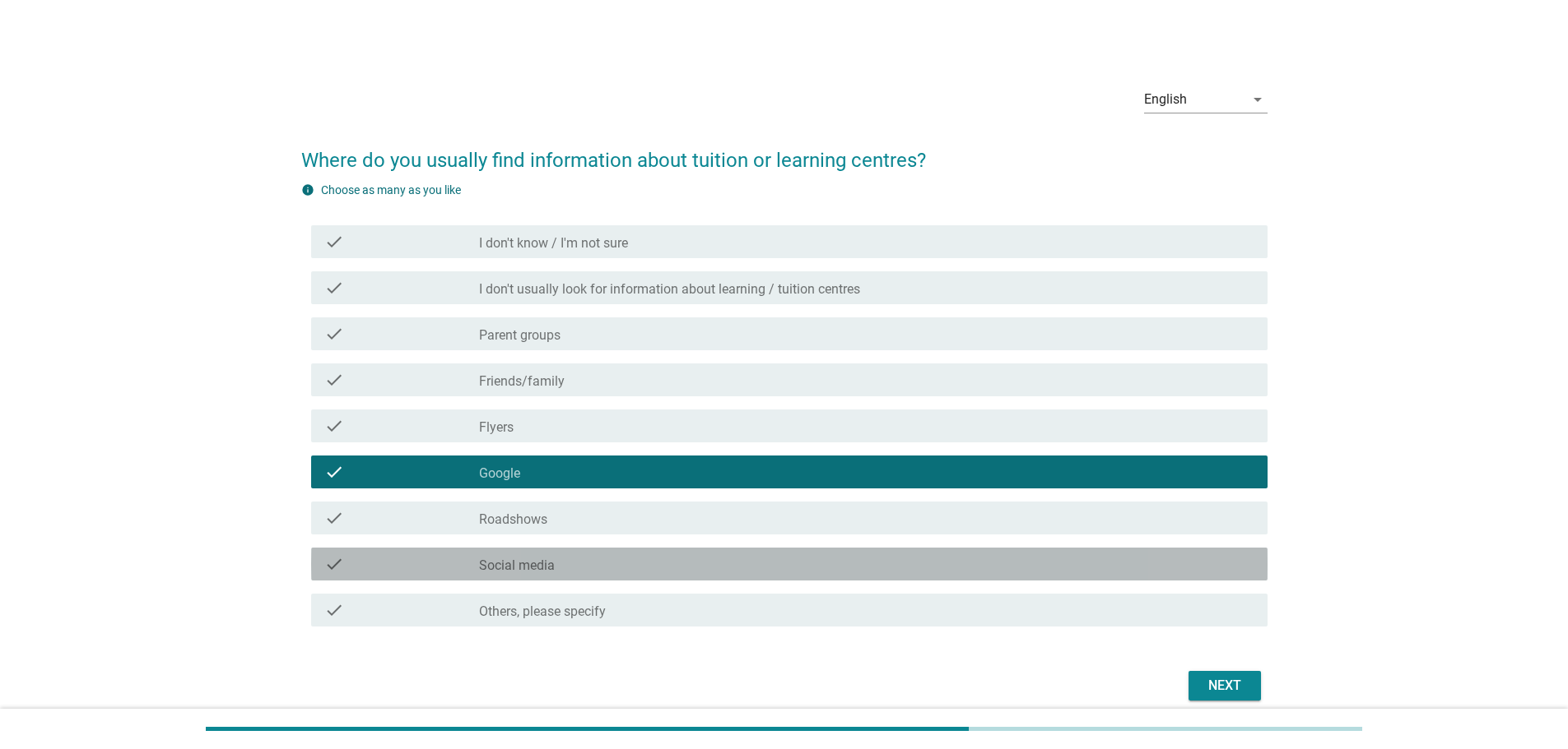
click at [559, 556] on div "check_box_outline_blank Social media" at bounding box center [866, 564] width 775 height 20
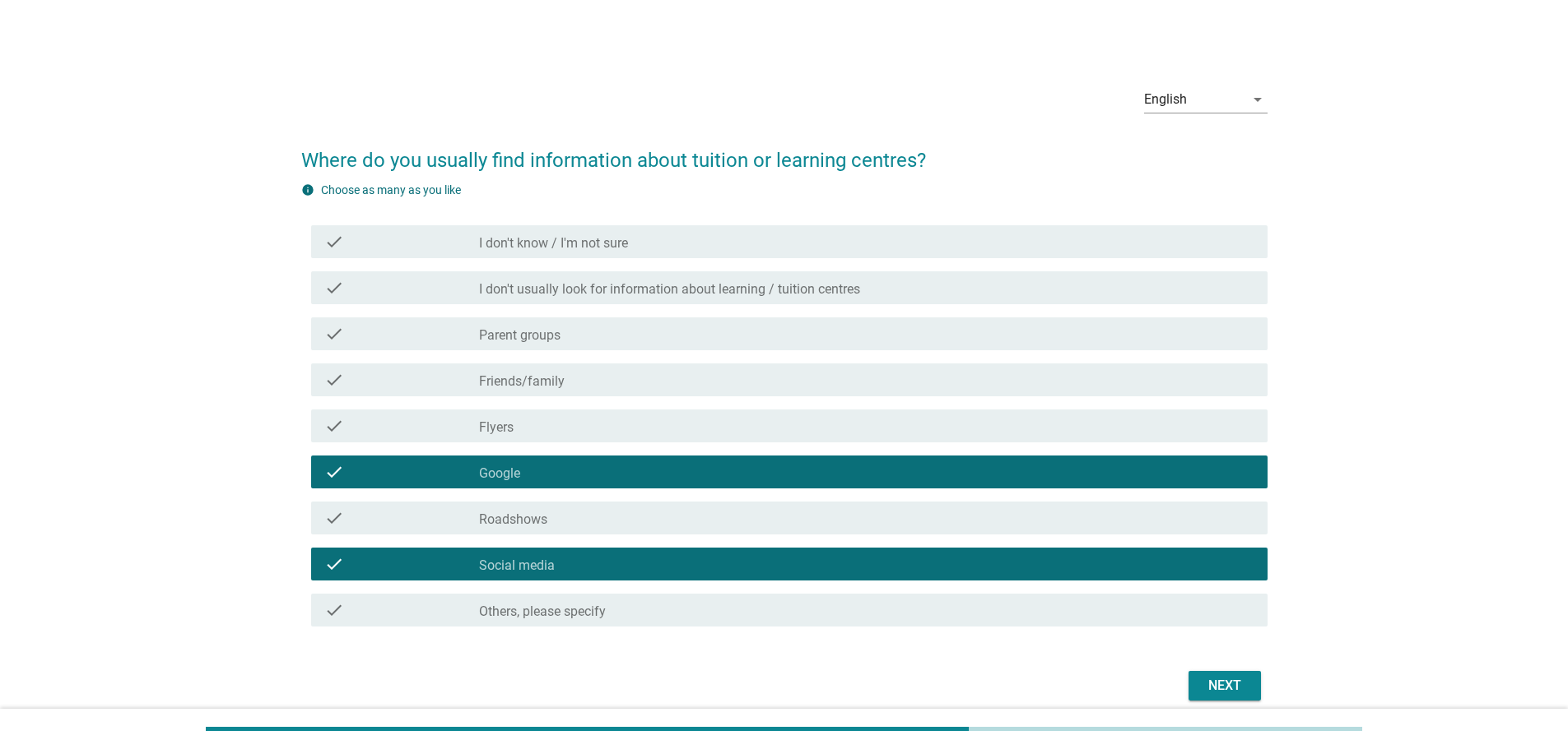
click at [1230, 693] on div "Next" at bounding box center [1224, 686] width 46 height 20
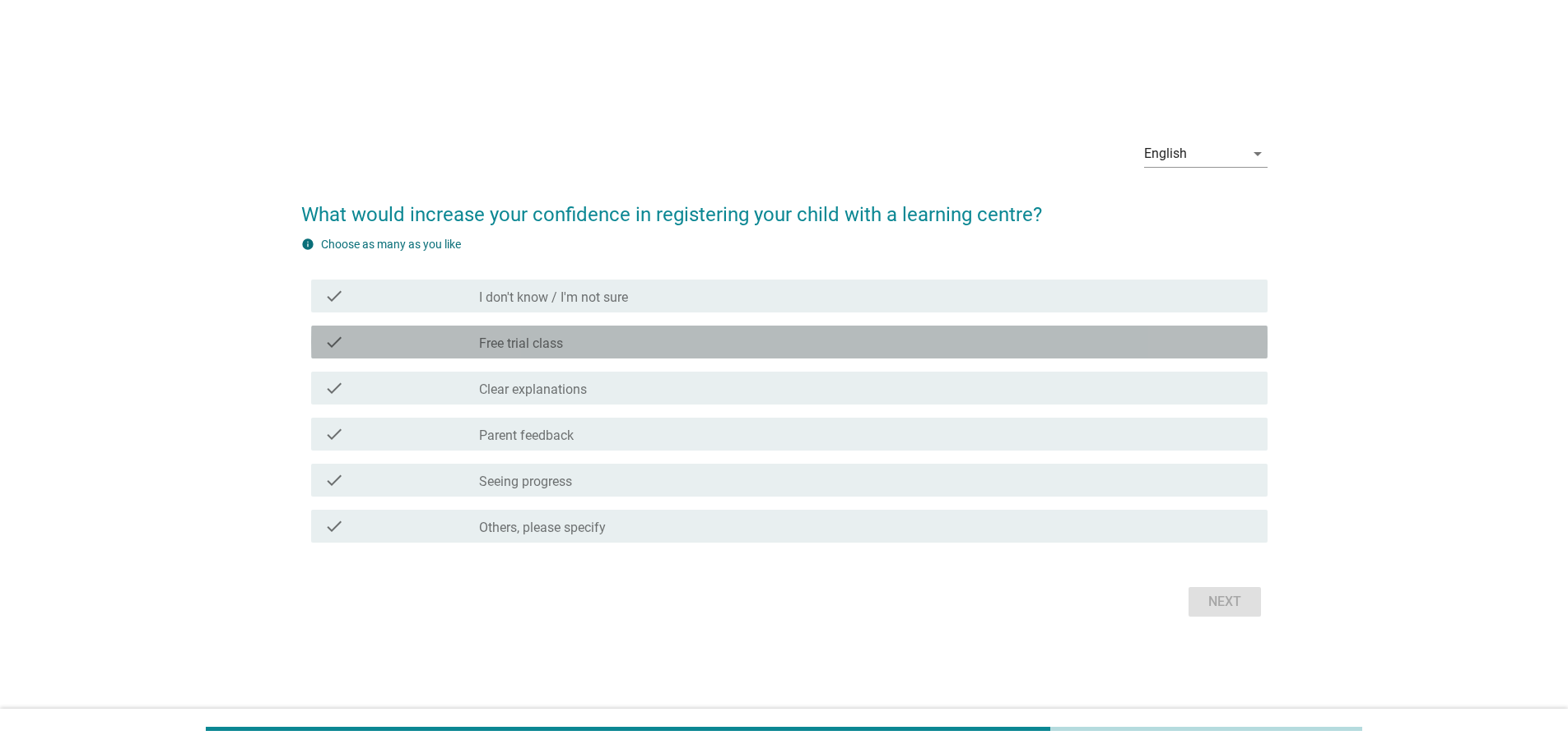
click at [577, 339] on div "check_box_outline_blank Free trial class" at bounding box center [866, 342] width 775 height 20
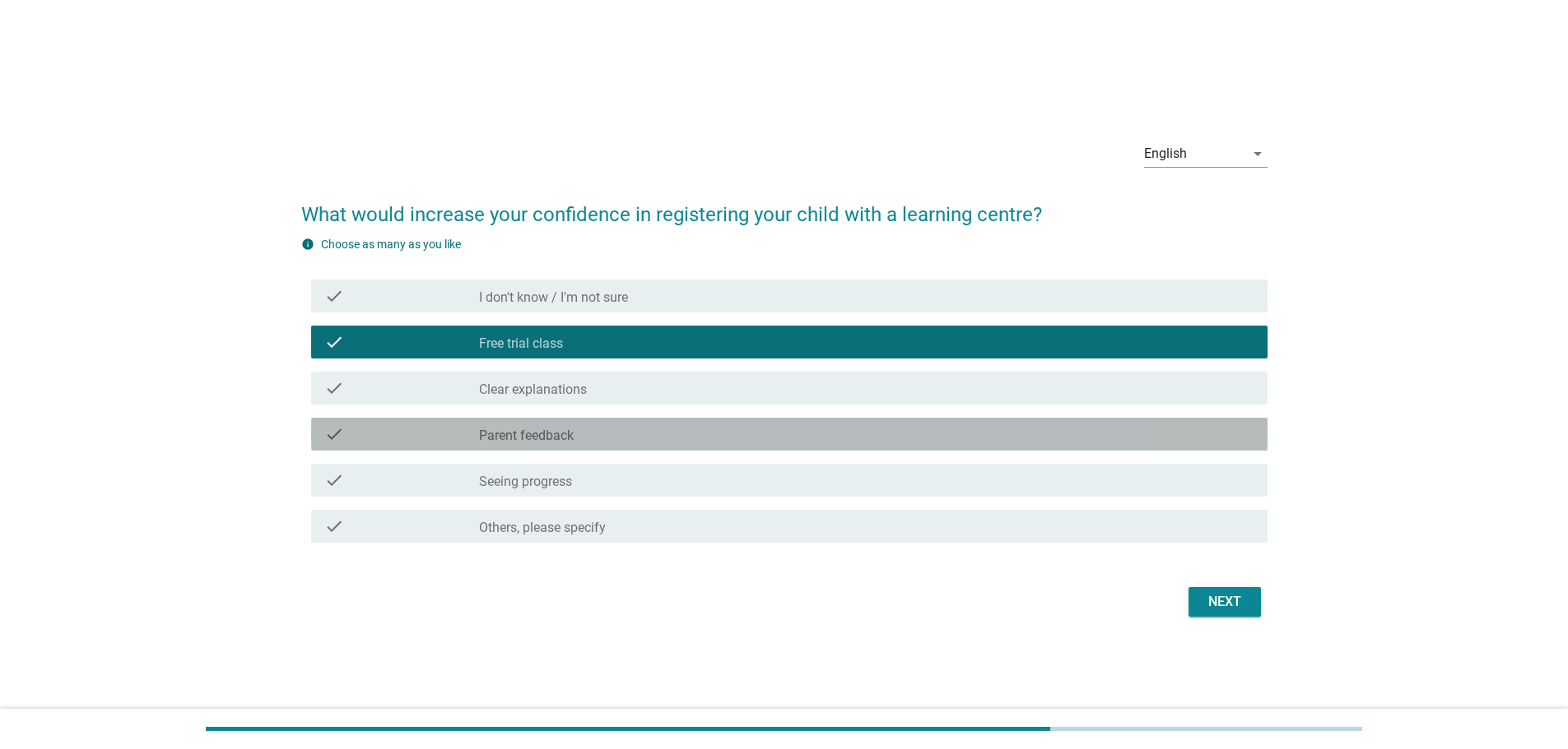
click at [545, 437] on label "Parent feedback" at bounding box center [526, 435] width 95 height 17
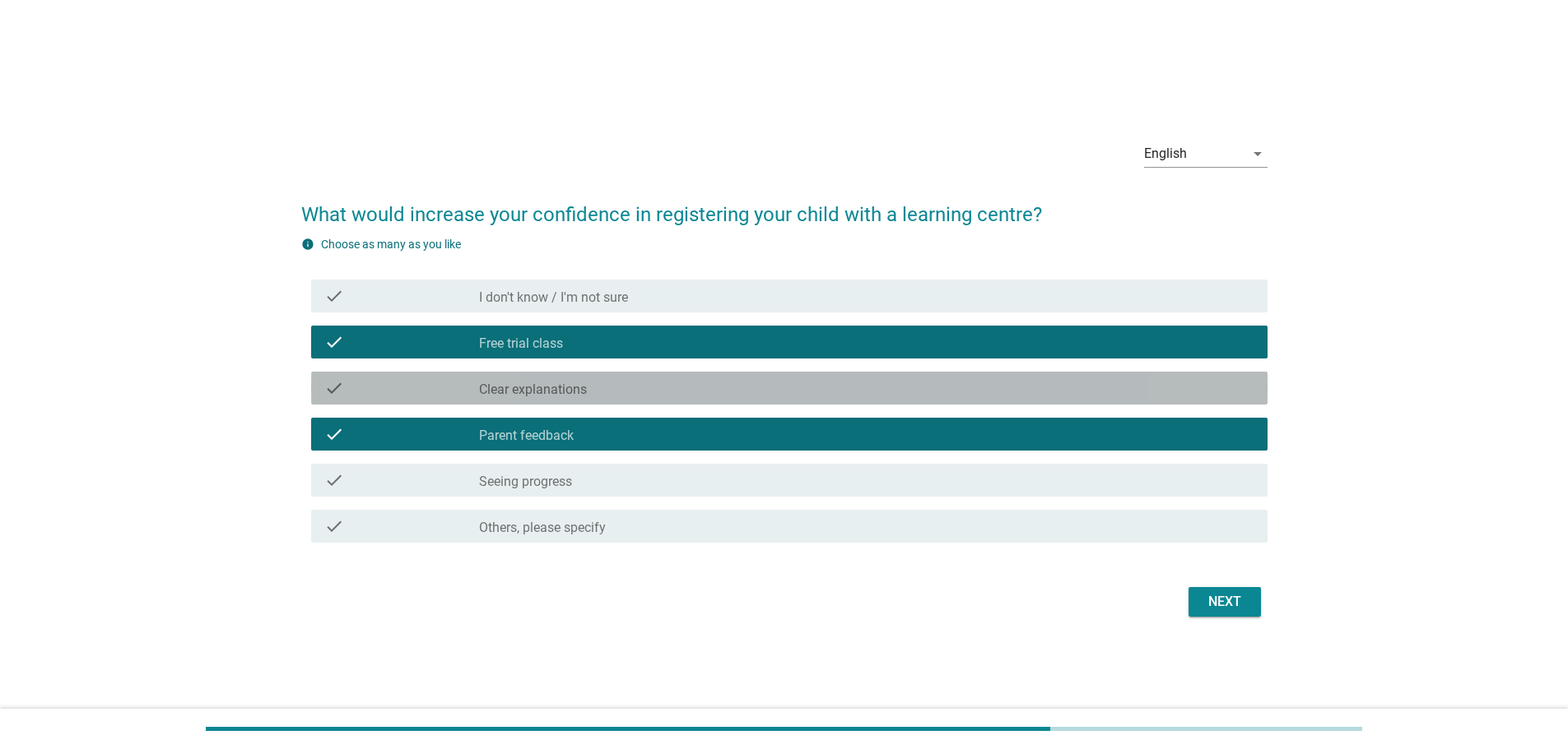
click at [559, 397] on label "Clear explanations" at bounding box center [532, 390] width 108 height 17
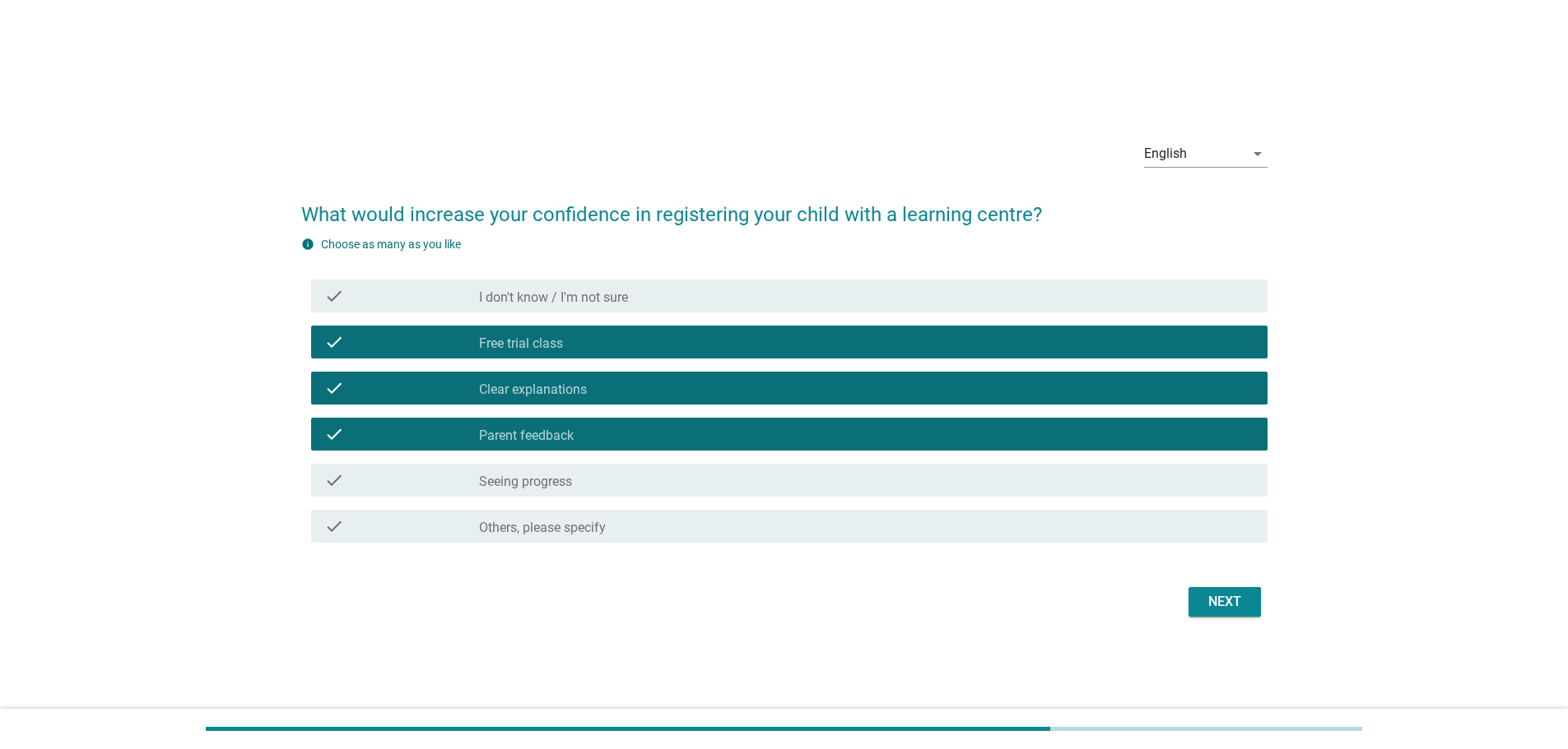
click at [547, 482] on label "Seeing progress" at bounding box center [525, 482] width 93 height 17
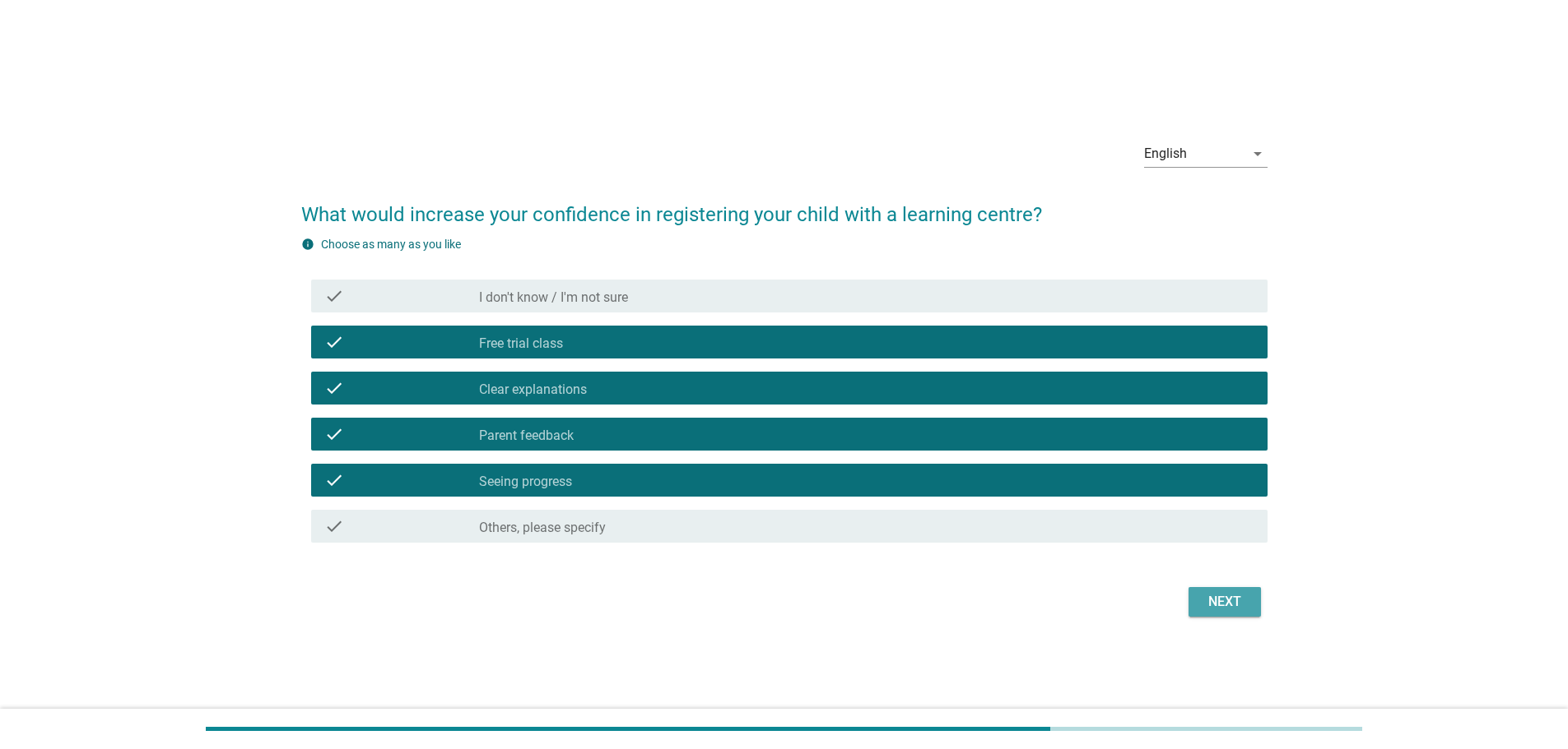
click at [1208, 599] on div "Next" at bounding box center [1224, 602] width 46 height 20
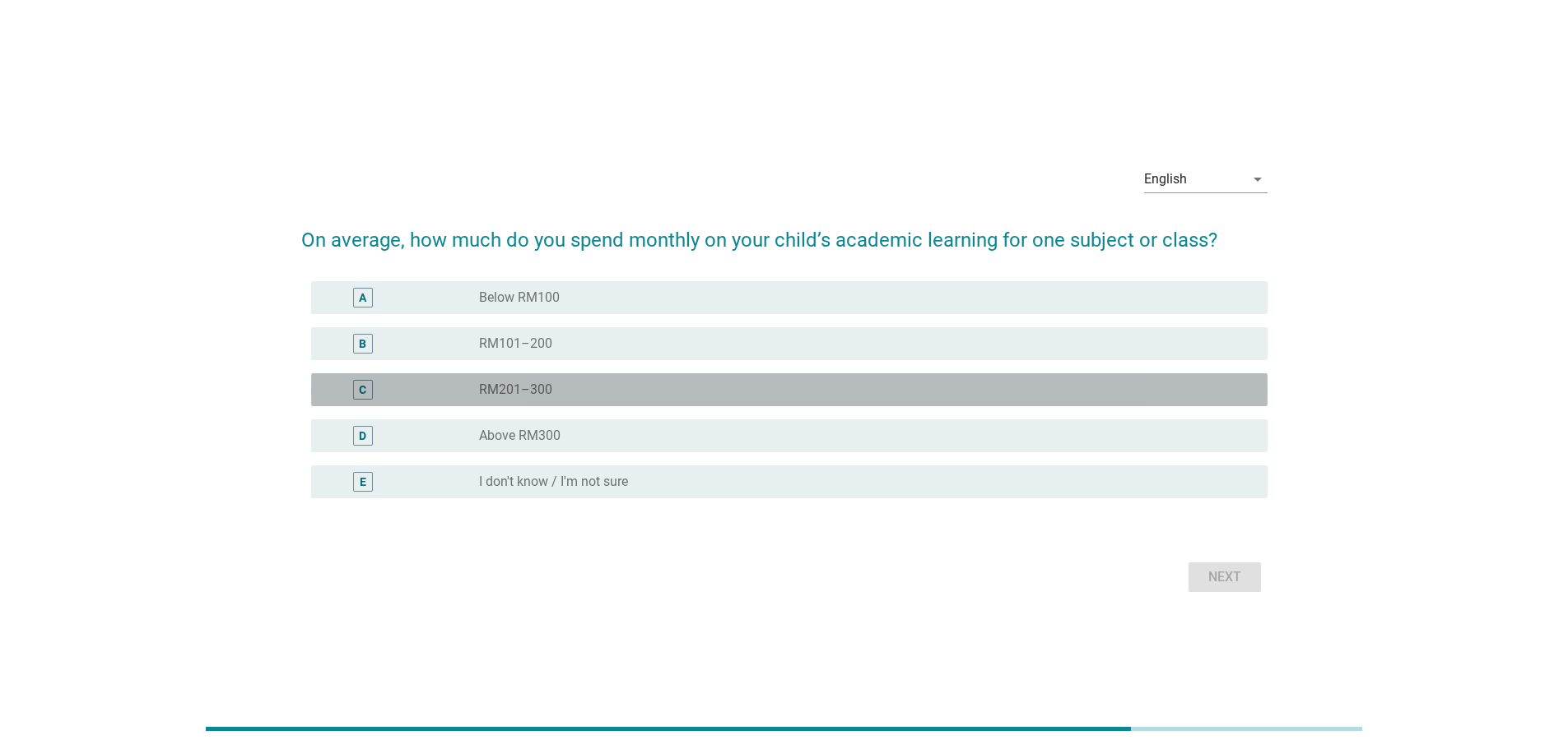
click at [580, 388] on div "radio_button_unchecked RM201–300" at bounding box center [860, 390] width 762 height 17
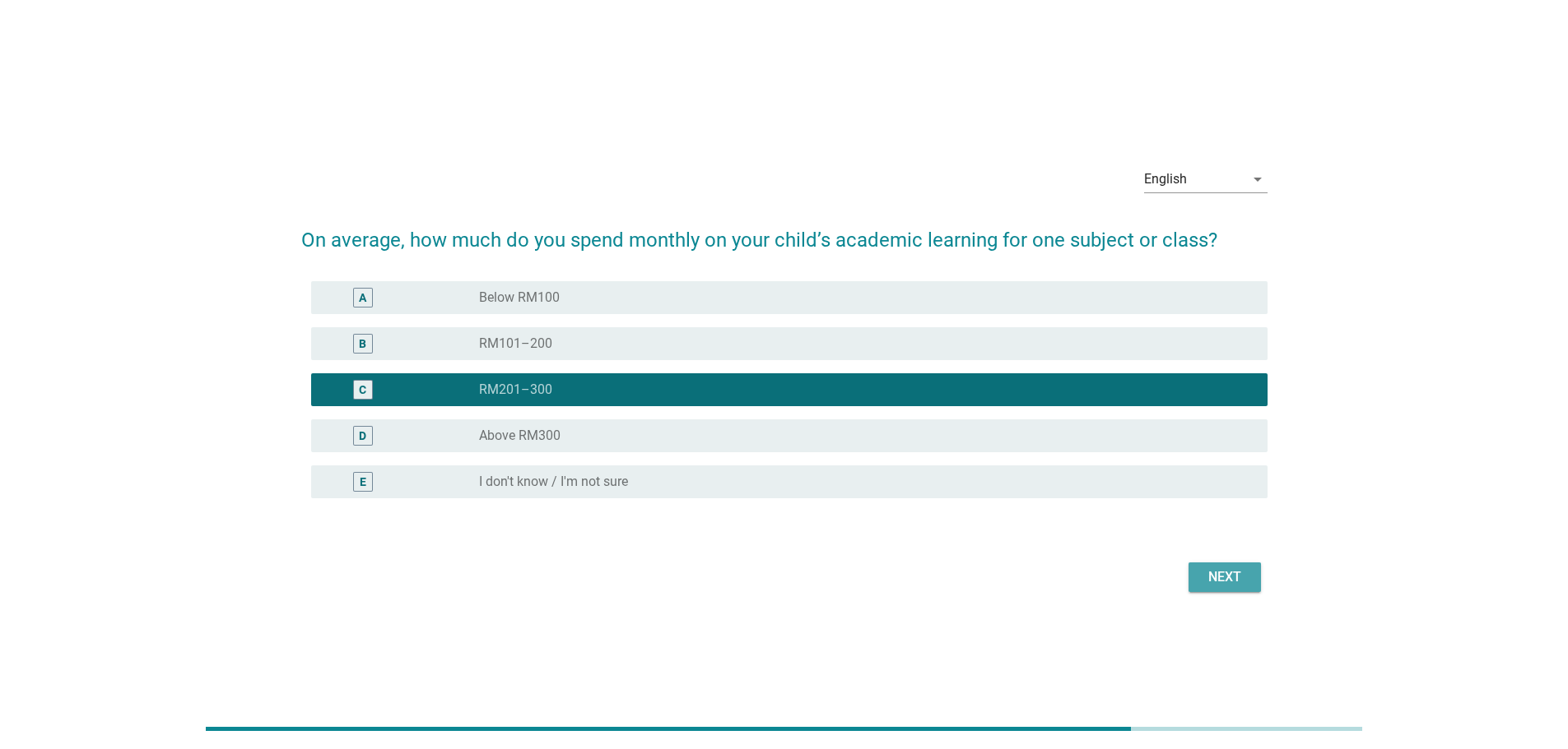
click at [1212, 573] on div "Next" at bounding box center [1224, 577] width 46 height 20
